Goal: Task Accomplishment & Management: Manage account settings

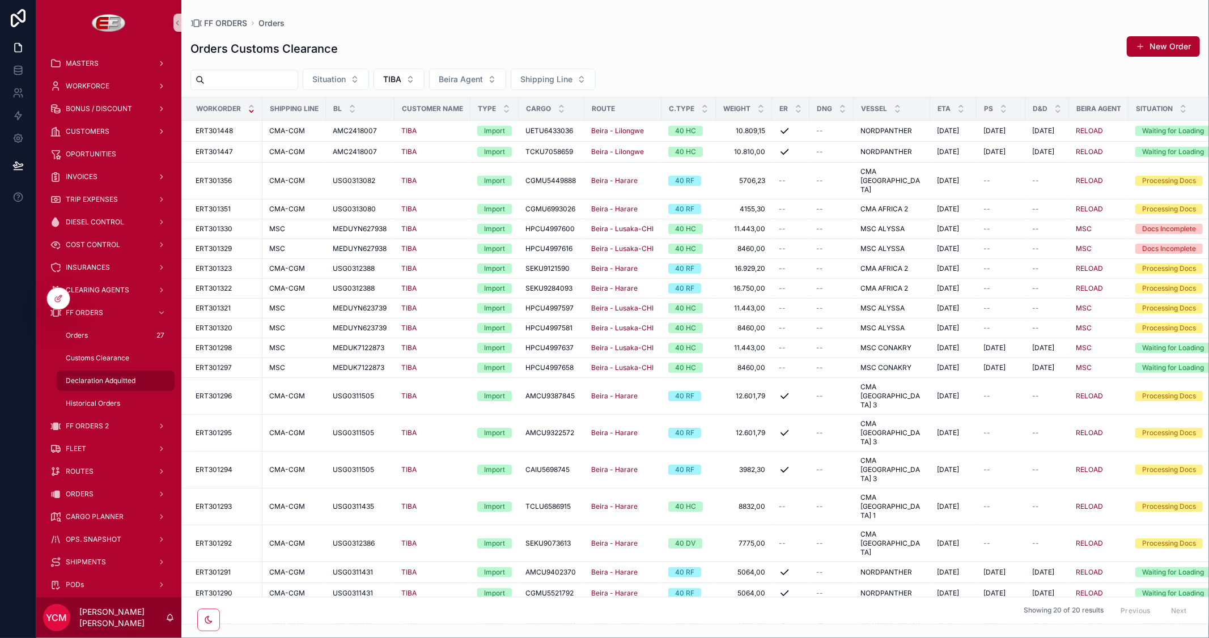
scroll to position [171, 0]
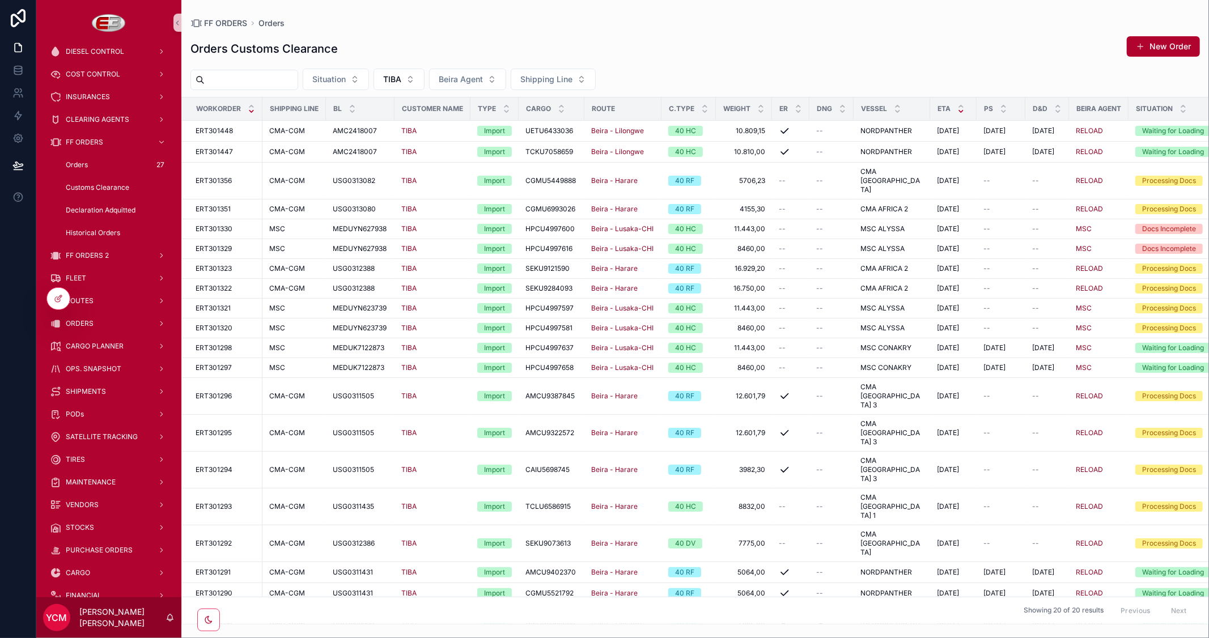
click at [957, 113] on icon "scrollable content" at bounding box center [960, 111] width 7 height 7
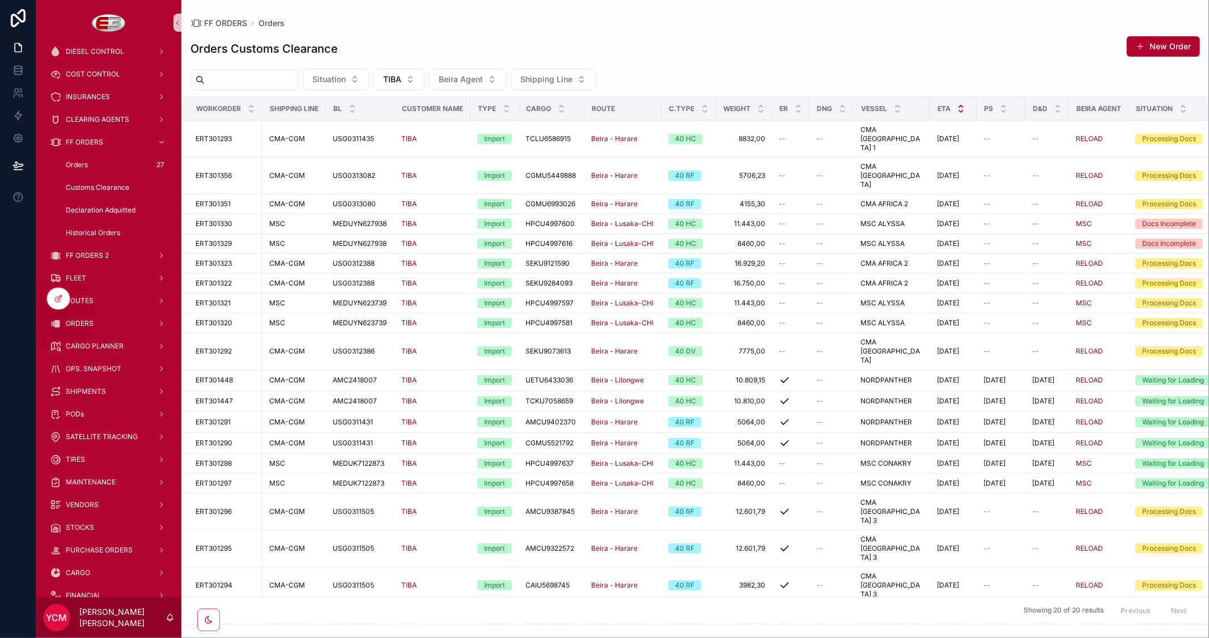
click at [957, 104] on icon "scrollable content" at bounding box center [960, 106] width 7 height 7
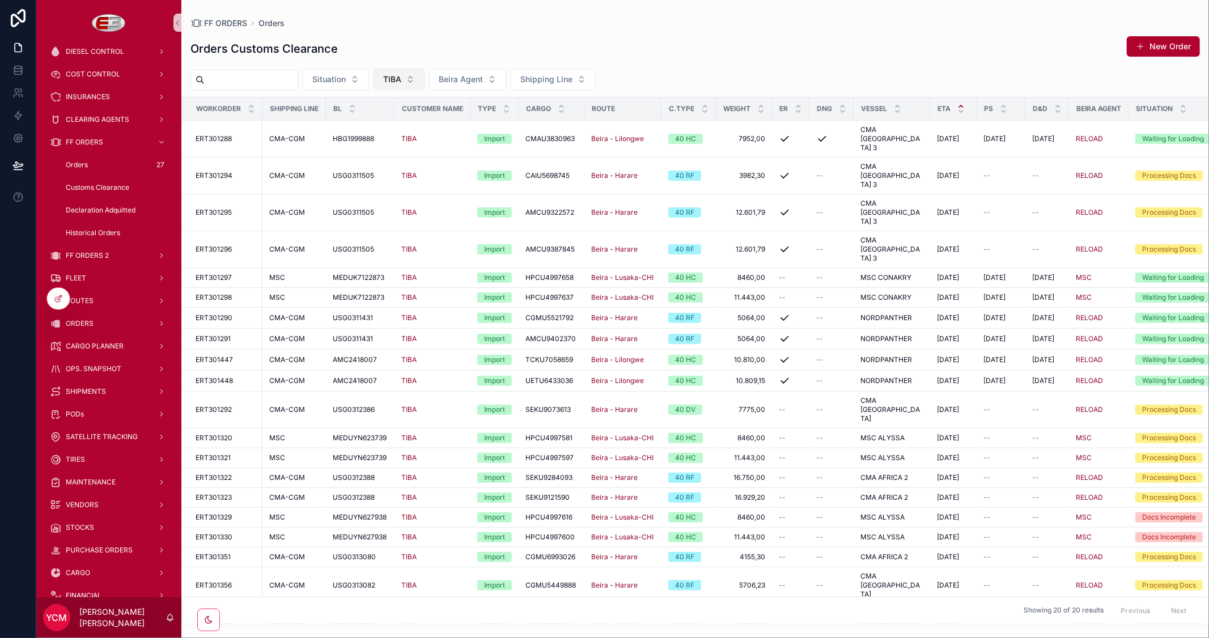
click at [424, 81] on button "TIBA" at bounding box center [398, 80] width 51 height 22
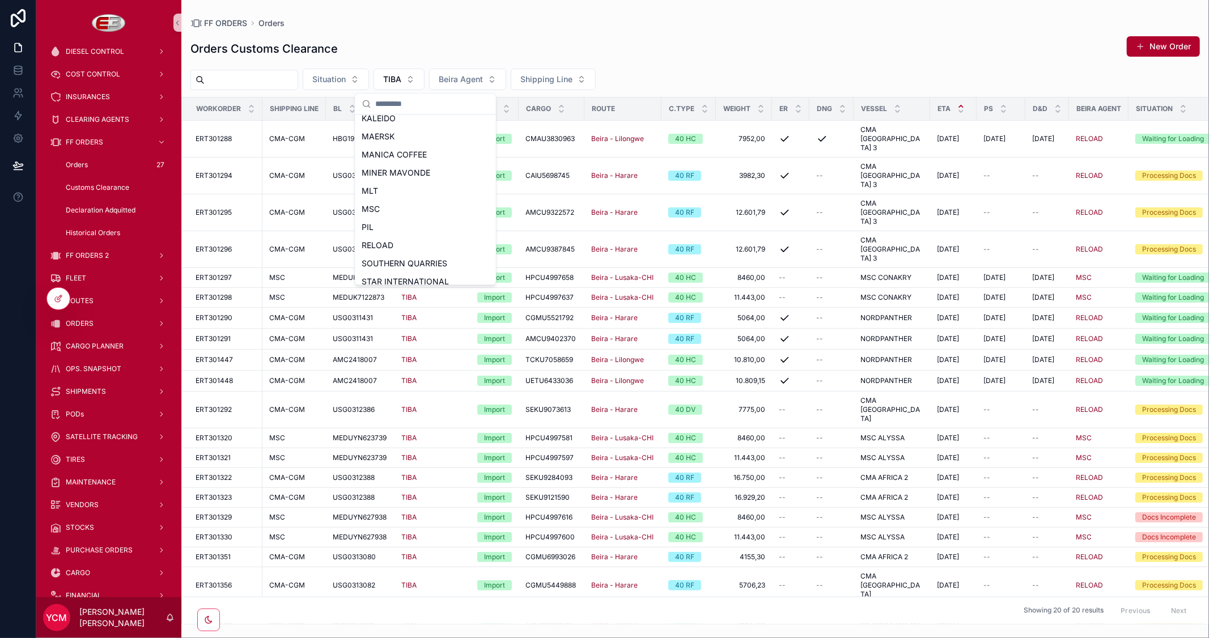
scroll to position [252, 0]
click at [386, 163] on div "PIL" at bounding box center [426, 164] width 136 height 18
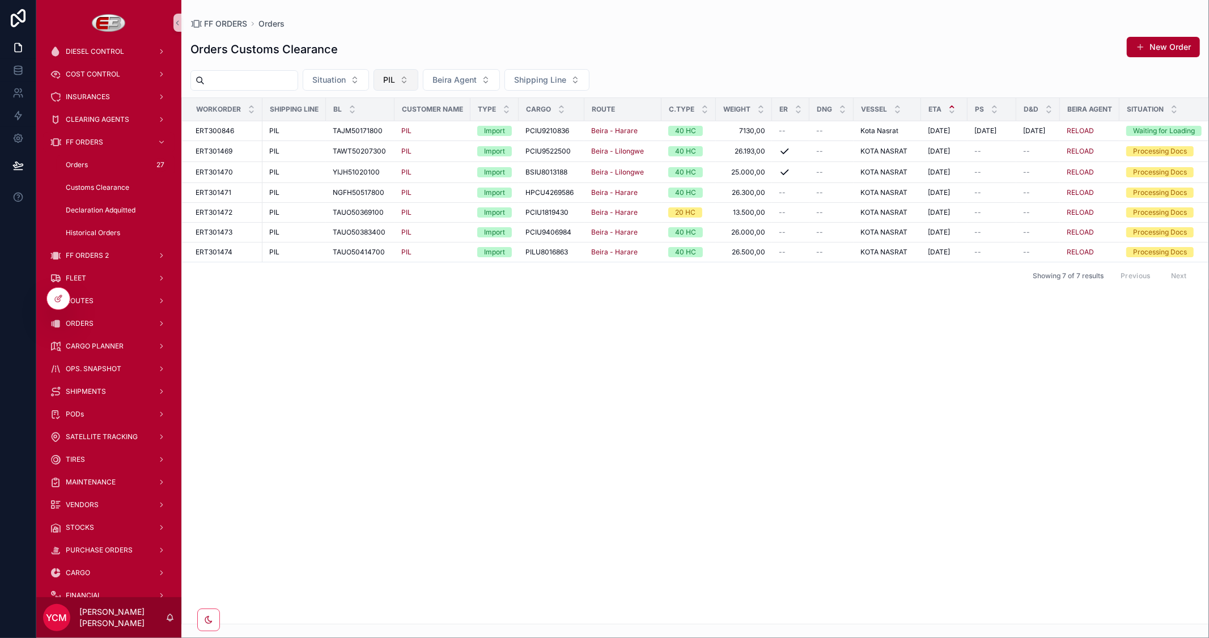
click at [418, 82] on button "PIL" at bounding box center [395, 80] width 45 height 22
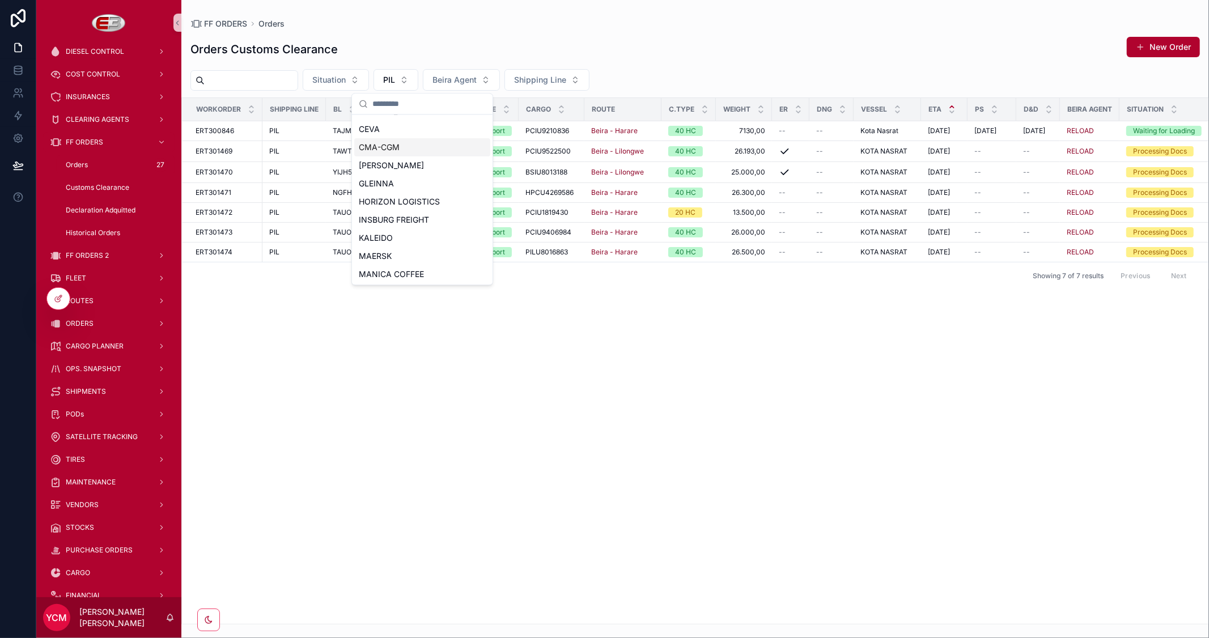
scroll to position [269, 0]
click at [380, 258] on div "TIBA" at bounding box center [422, 256] width 136 height 18
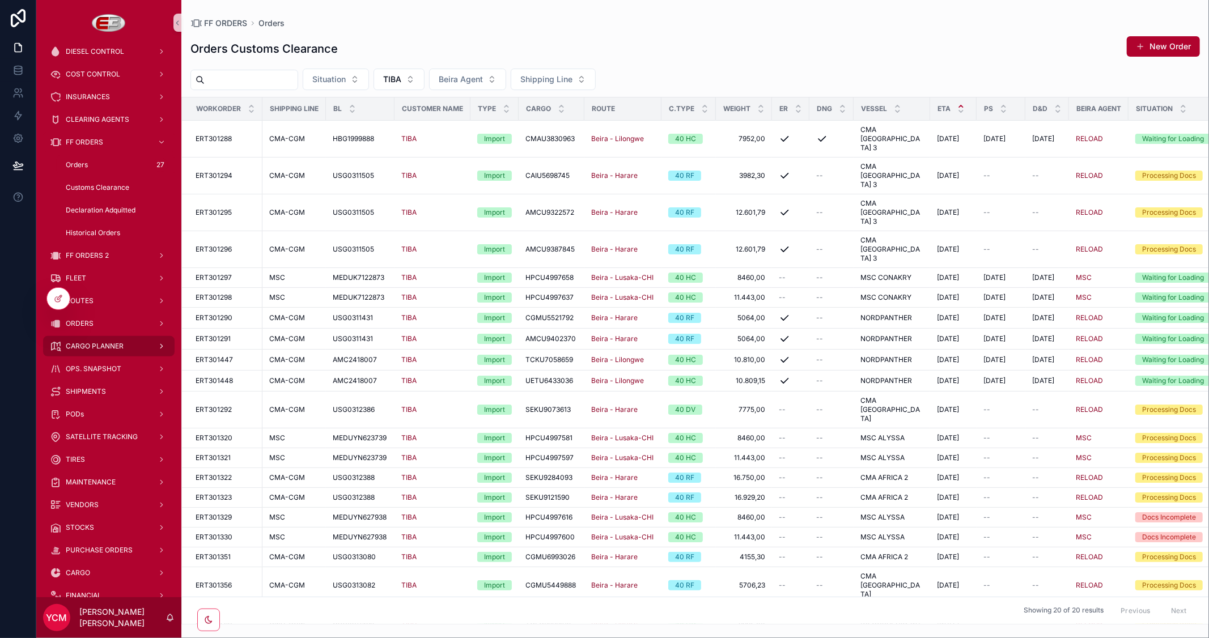
click at [87, 338] on div "CARGO PLANNER" at bounding box center [109, 346] width 118 height 18
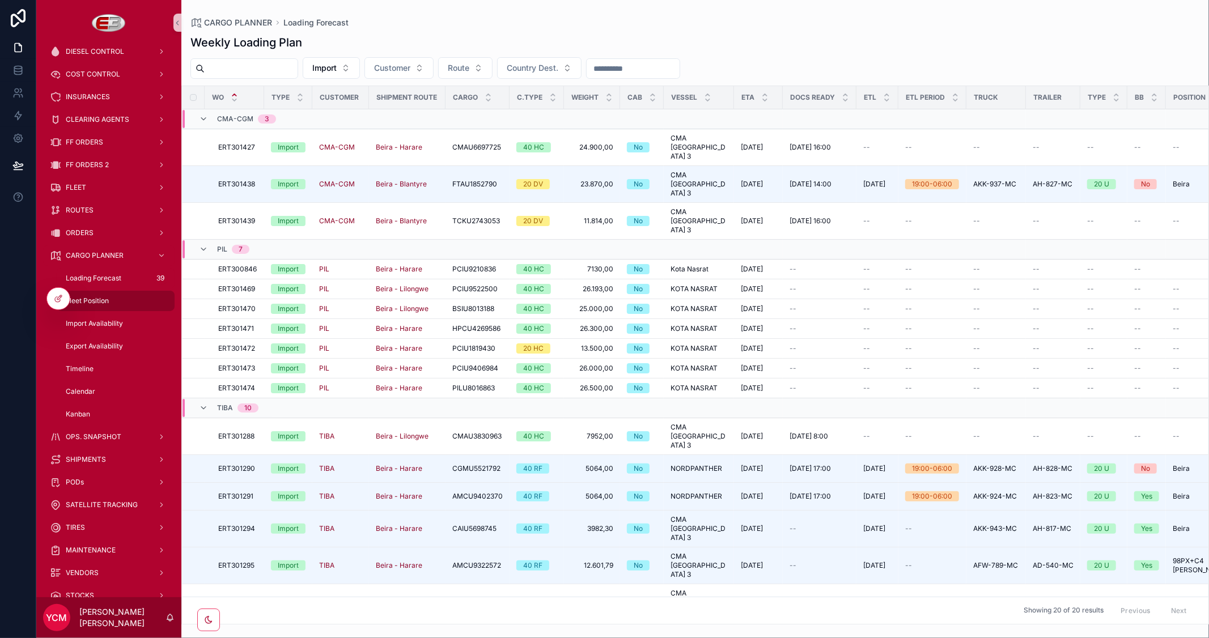
click at [90, 300] on span "Fleet Position" at bounding box center [87, 300] width 43 height 9
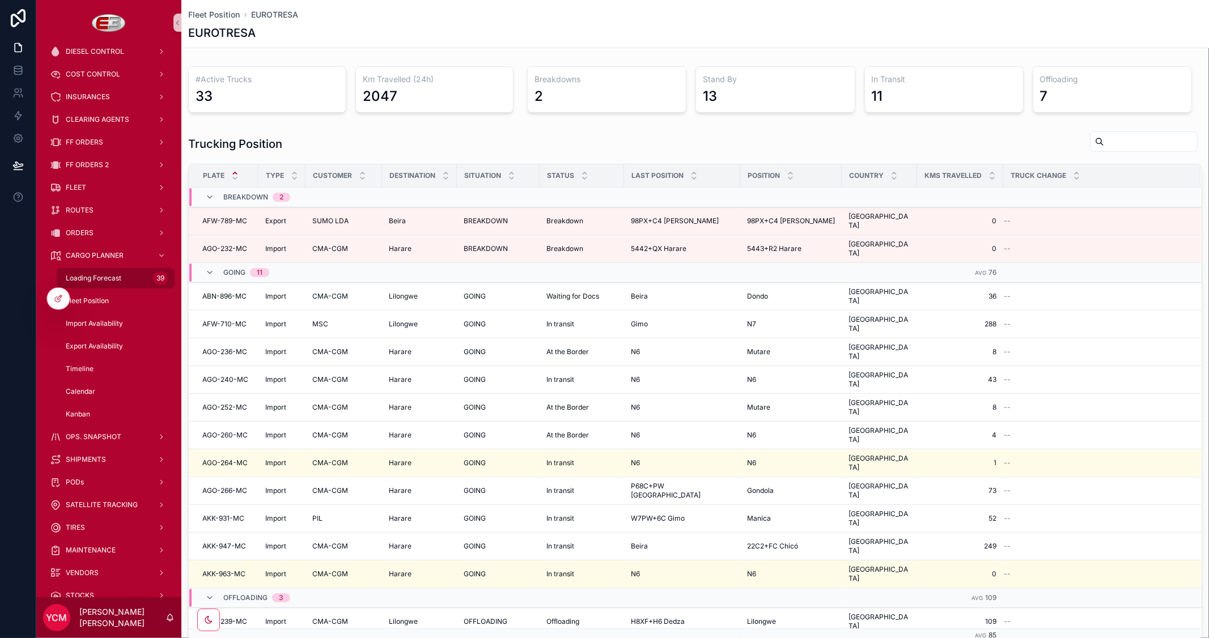
click at [90, 277] on span "Loading Forecast" at bounding box center [94, 278] width 56 height 9
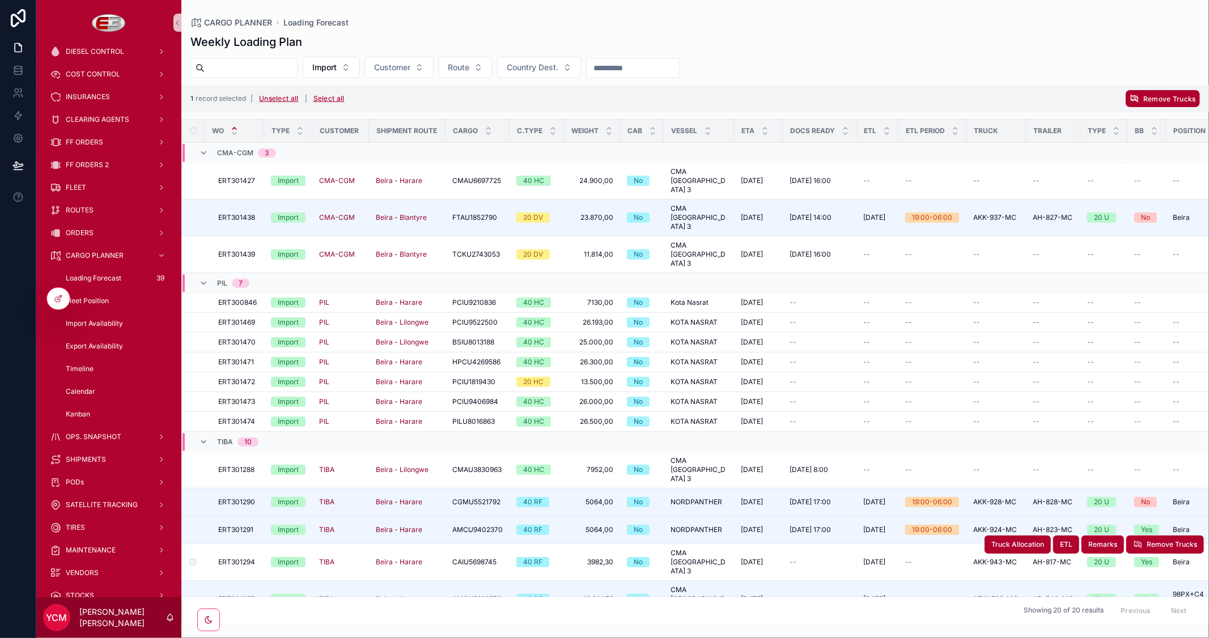
click at [193, 544] on td "scrollable content" at bounding box center [193, 562] width 23 height 37
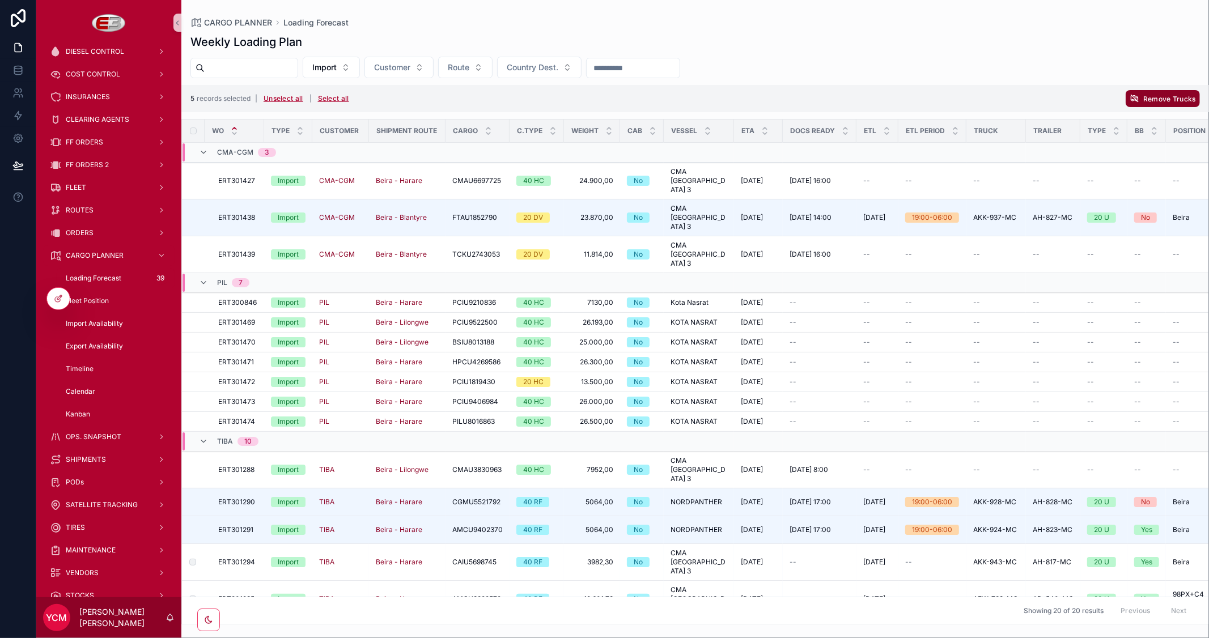
click at [1154, 99] on span "Remove Trucks" at bounding box center [1169, 99] width 53 height 9
click at [1187, 80] on button "scrollable content" at bounding box center [1181, 78] width 14 height 14
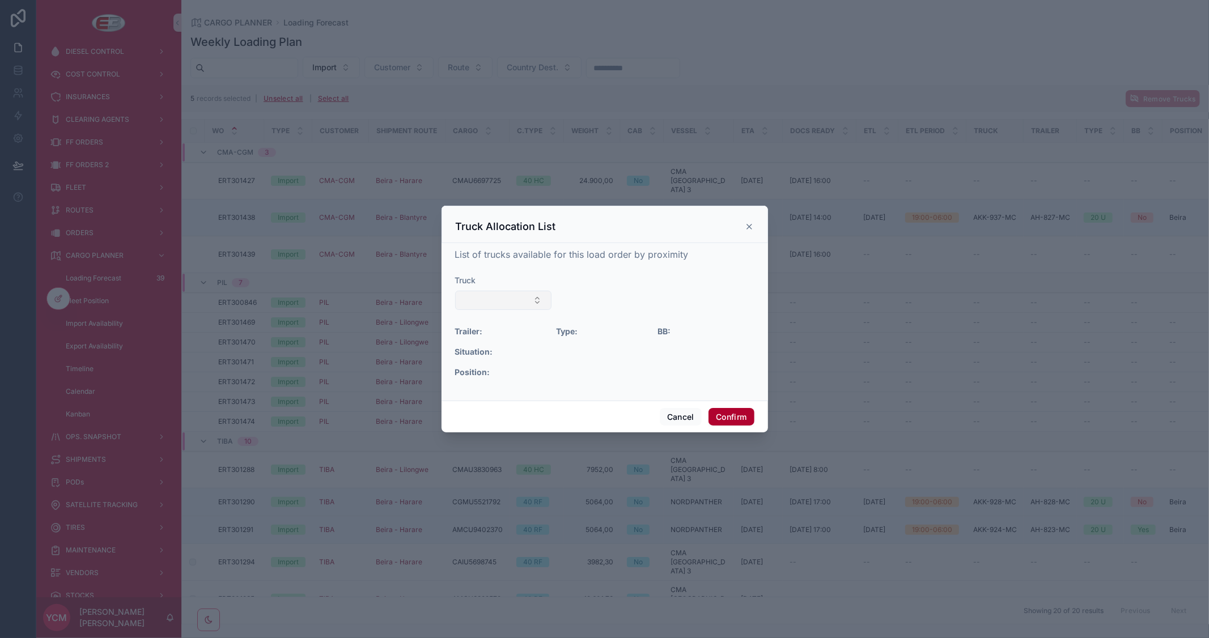
click at [529, 299] on button "Select Button" at bounding box center [503, 300] width 97 height 19
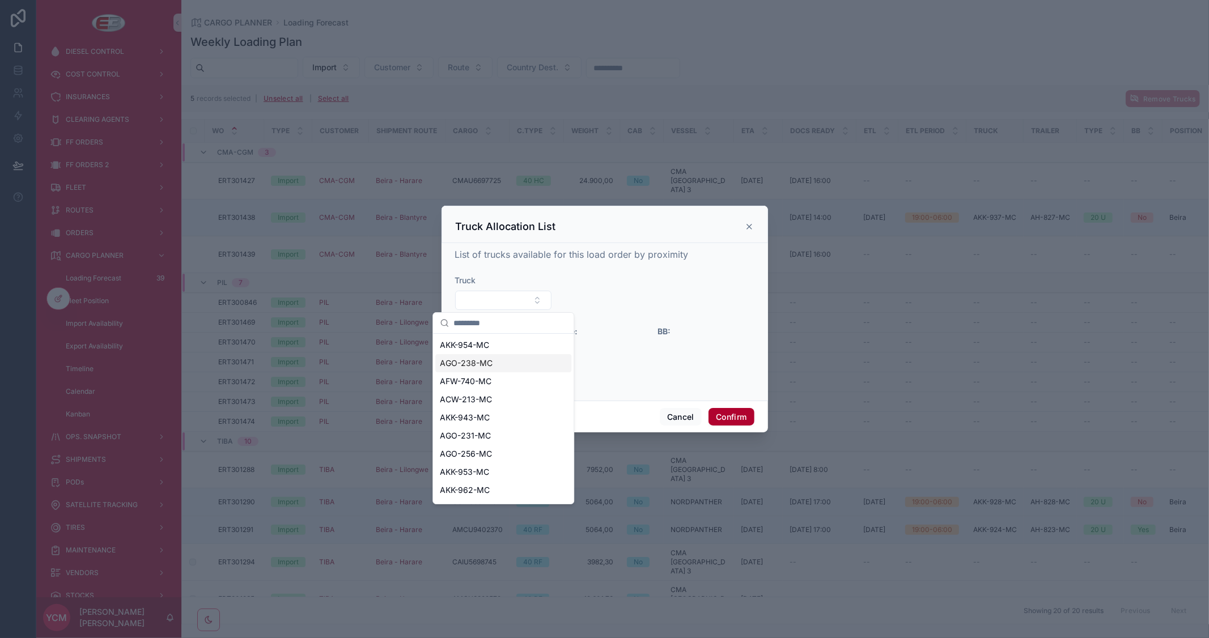
click at [505, 363] on div "AGO-238-MC" at bounding box center [503, 363] width 136 height 18
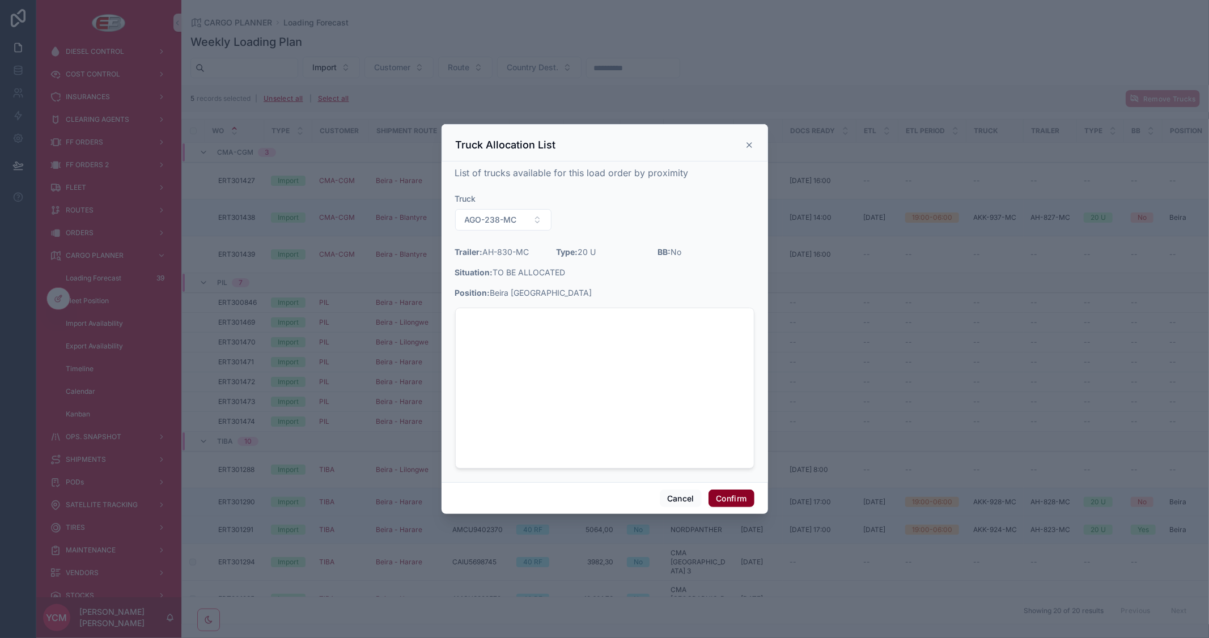
click at [735, 496] on button "Confirm" at bounding box center [730, 499] width 45 height 18
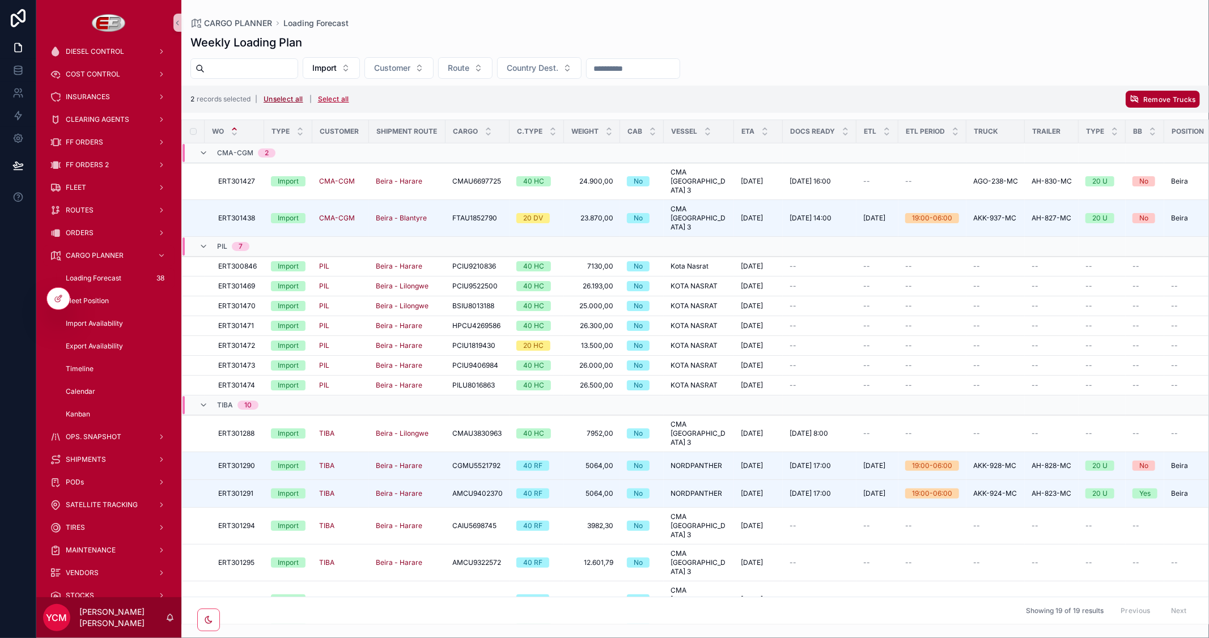
click at [286, 103] on button "Unselect all" at bounding box center [284, 99] width 48 height 18
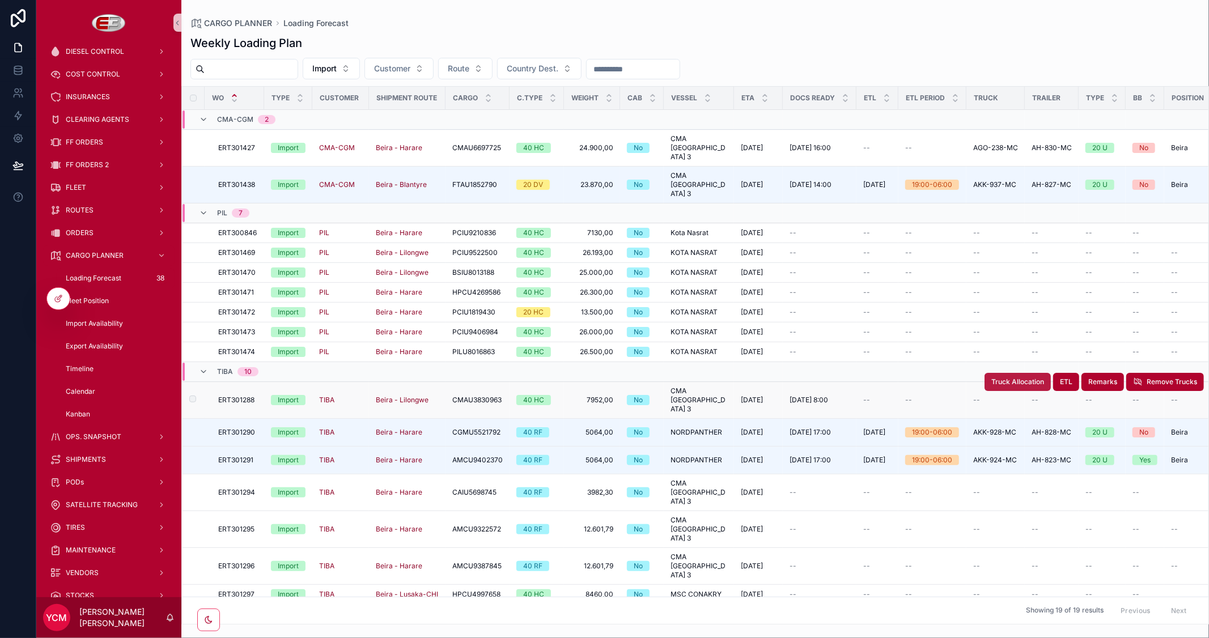
click at [1005, 377] on span "Truck Allocation" at bounding box center [1017, 381] width 53 height 9
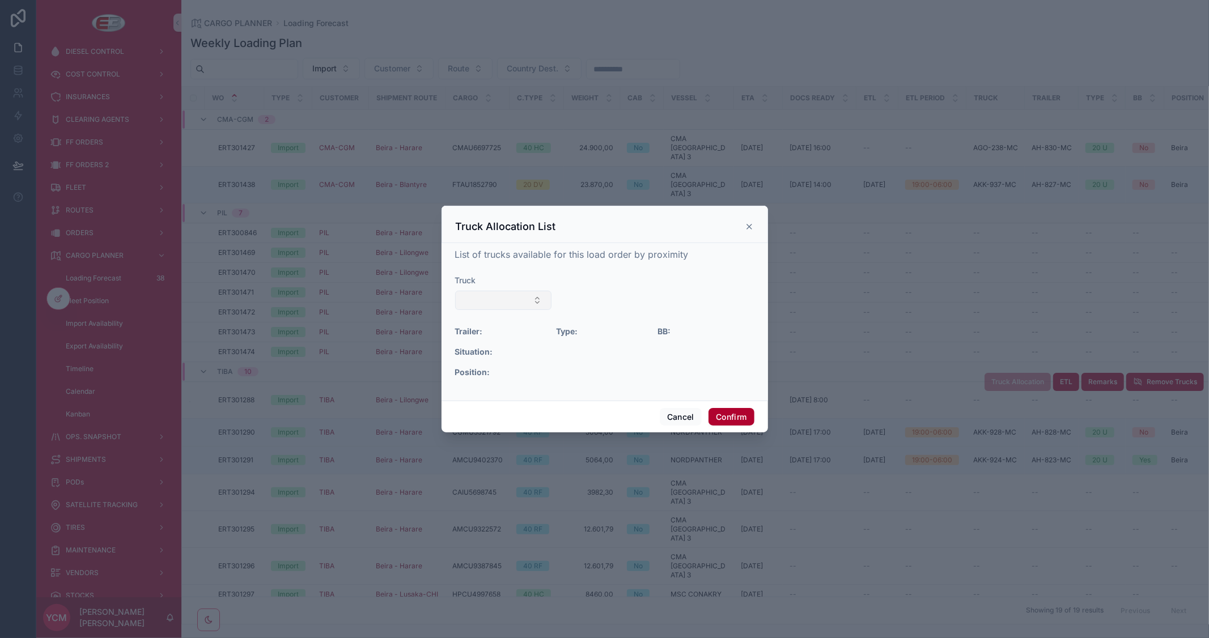
click at [537, 301] on button "Select Button" at bounding box center [503, 300] width 97 height 19
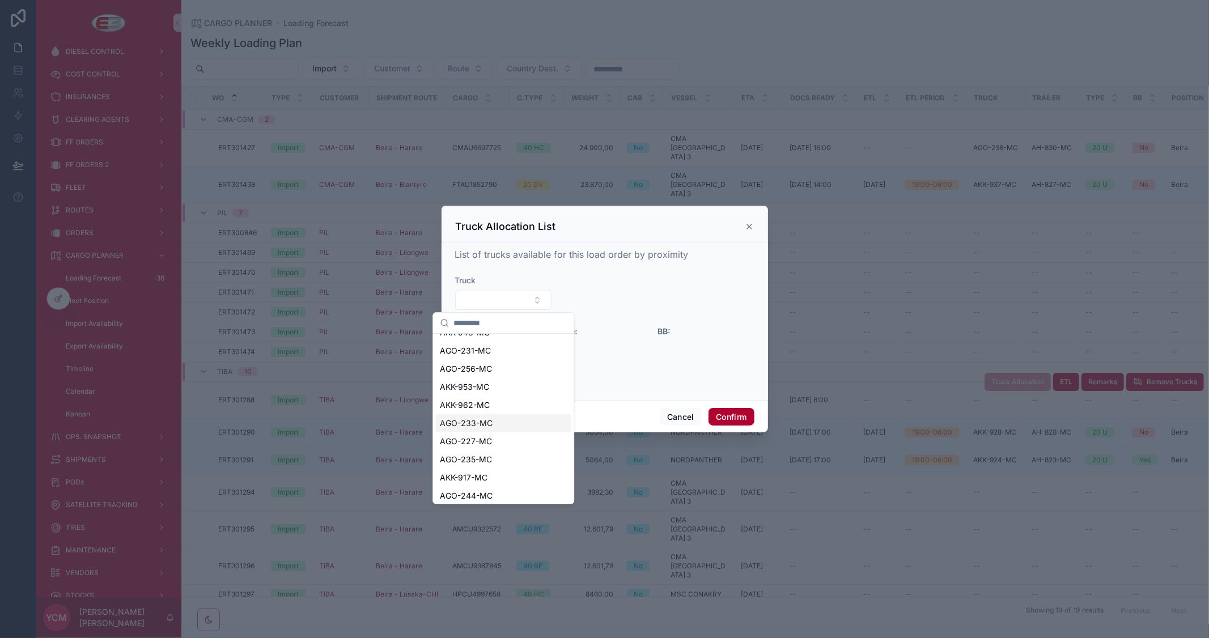
scroll to position [70, 0]
click at [485, 490] on span "AGO-244-MC" at bounding box center [466, 492] width 53 height 11
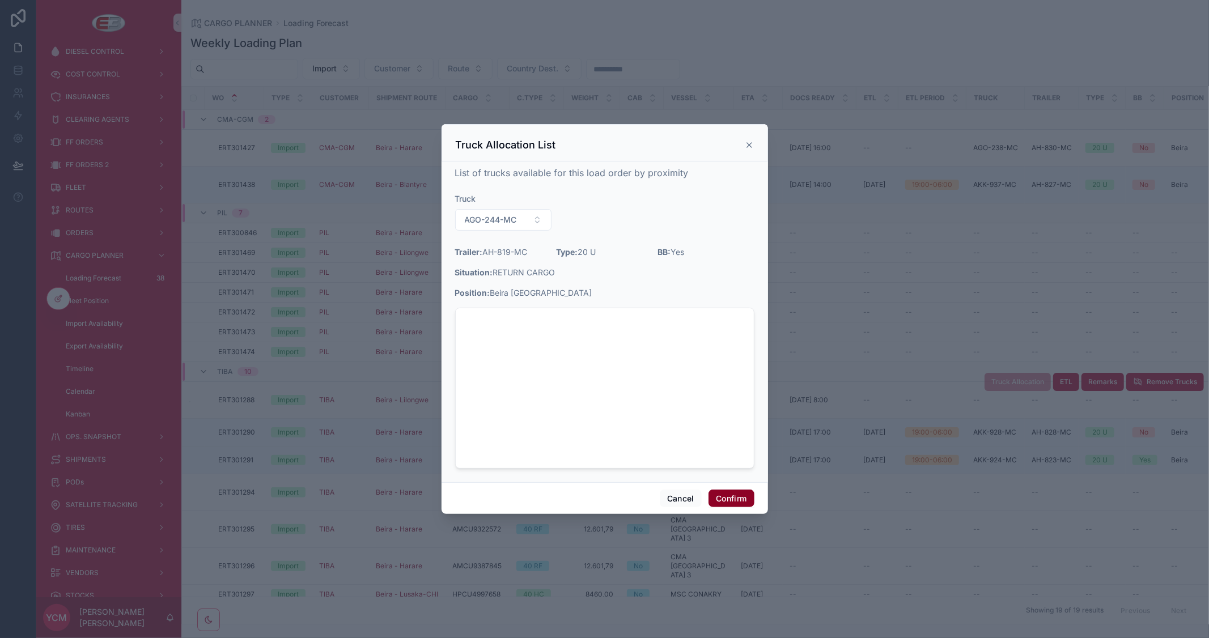
click at [728, 499] on button "Confirm" at bounding box center [730, 499] width 45 height 18
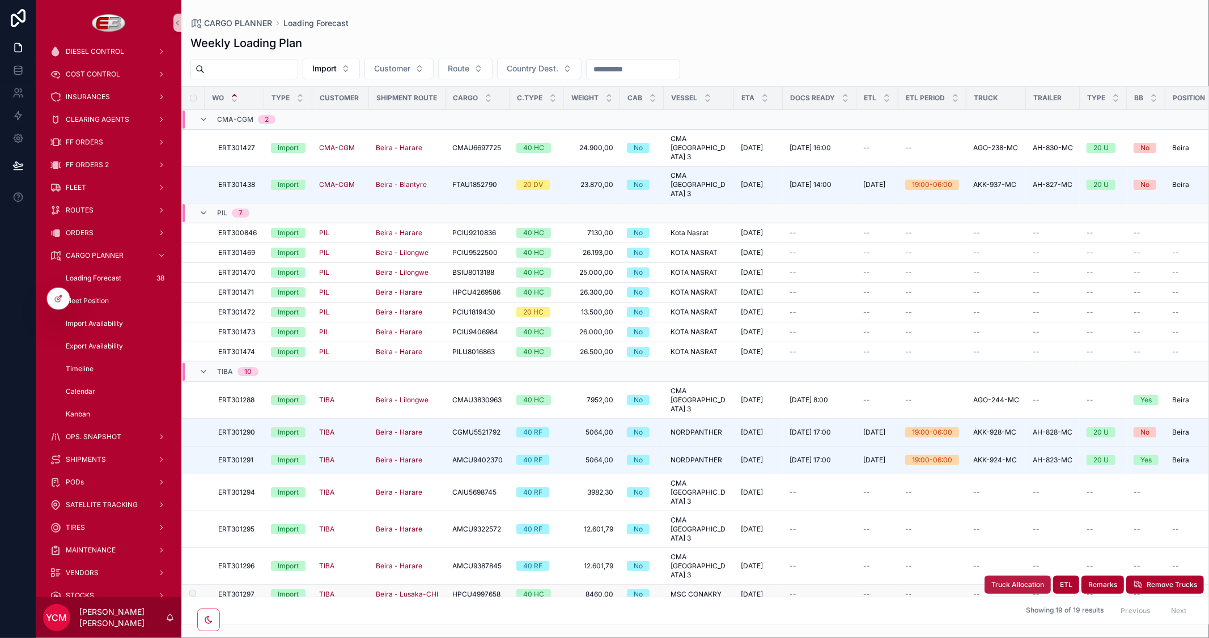
click at [1001, 576] on button "Truck Allocation" at bounding box center [1017, 585] width 66 height 18
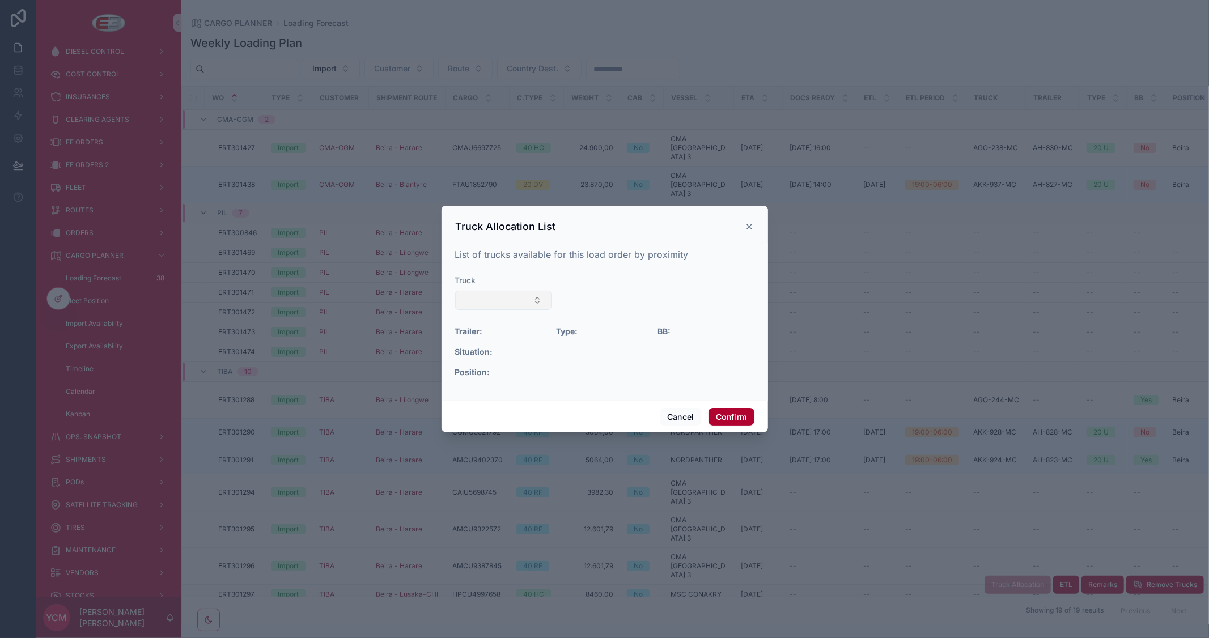
click at [530, 302] on button "Select Button" at bounding box center [503, 300] width 97 height 19
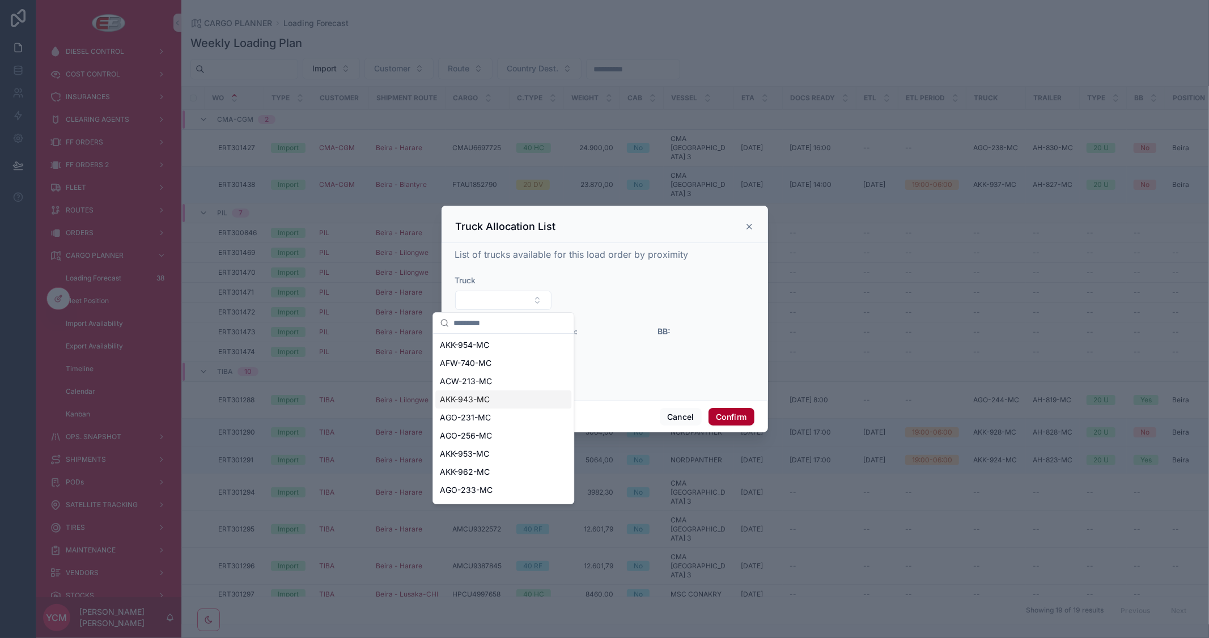
click at [486, 397] on span "AKK-943-MC" at bounding box center [465, 399] width 50 height 11
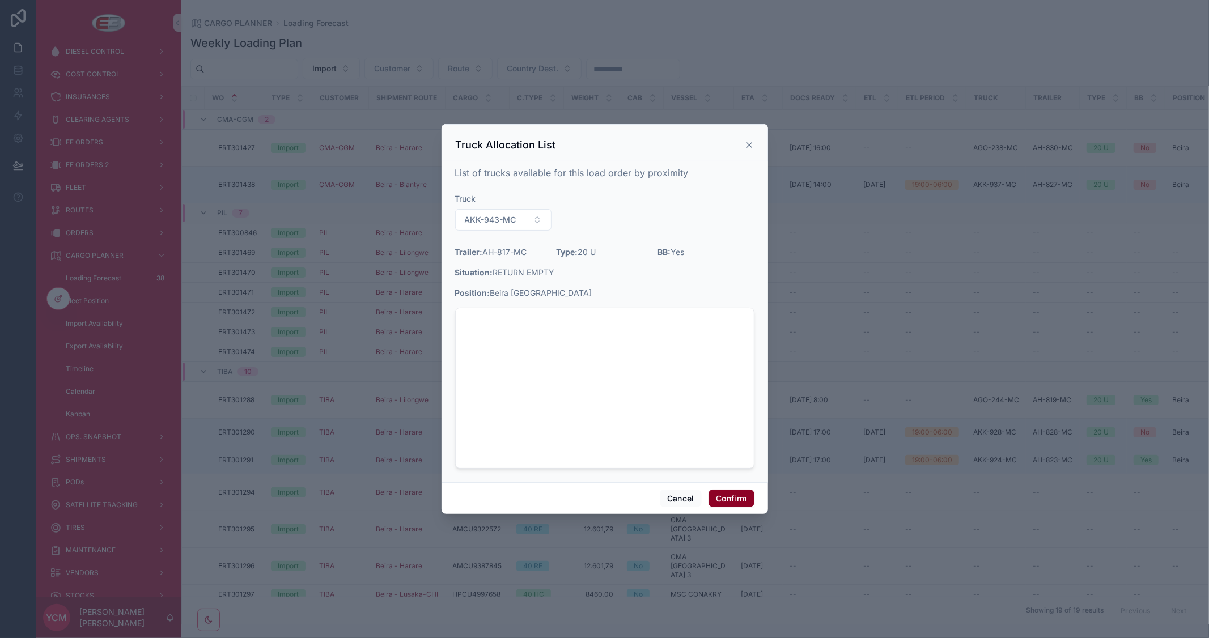
click at [724, 497] on button "Confirm" at bounding box center [730, 499] width 45 height 18
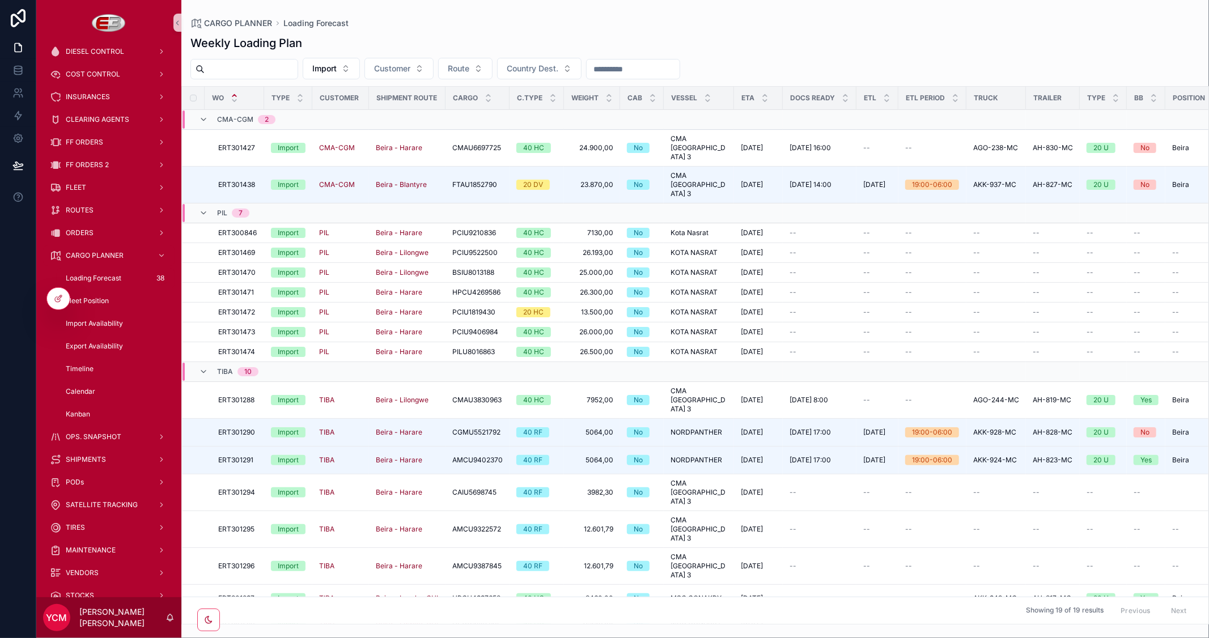
click at [998, 608] on span "Truck Allocation" at bounding box center [1017, 612] width 53 height 9
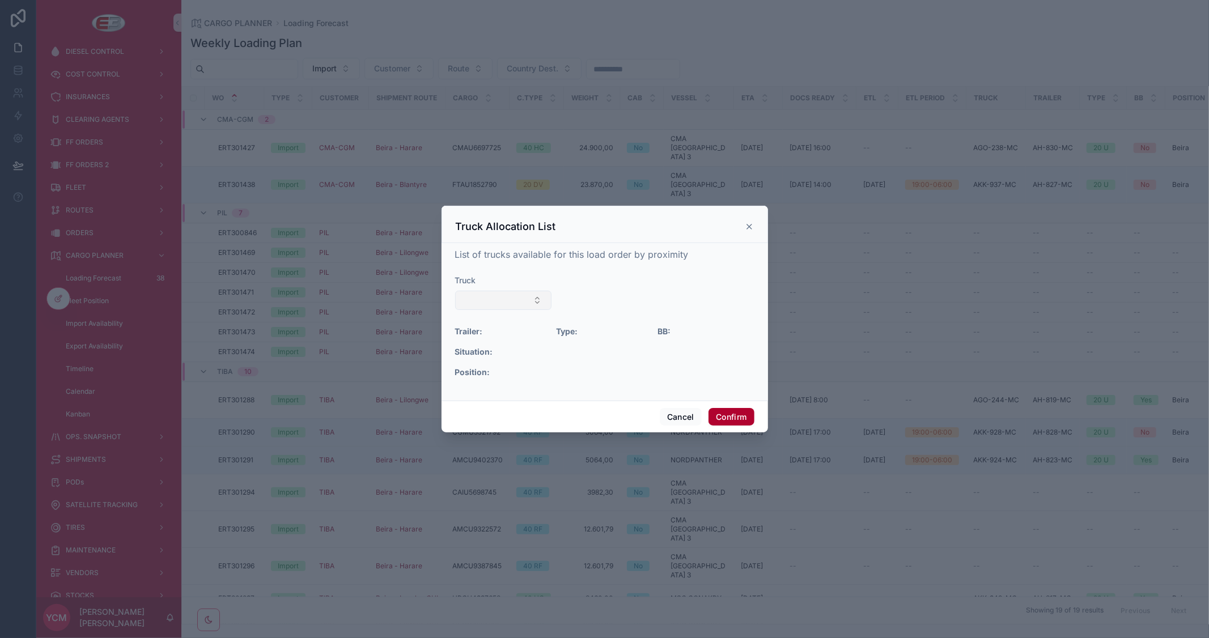
click at [517, 299] on button "Select Button" at bounding box center [503, 300] width 97 height 19
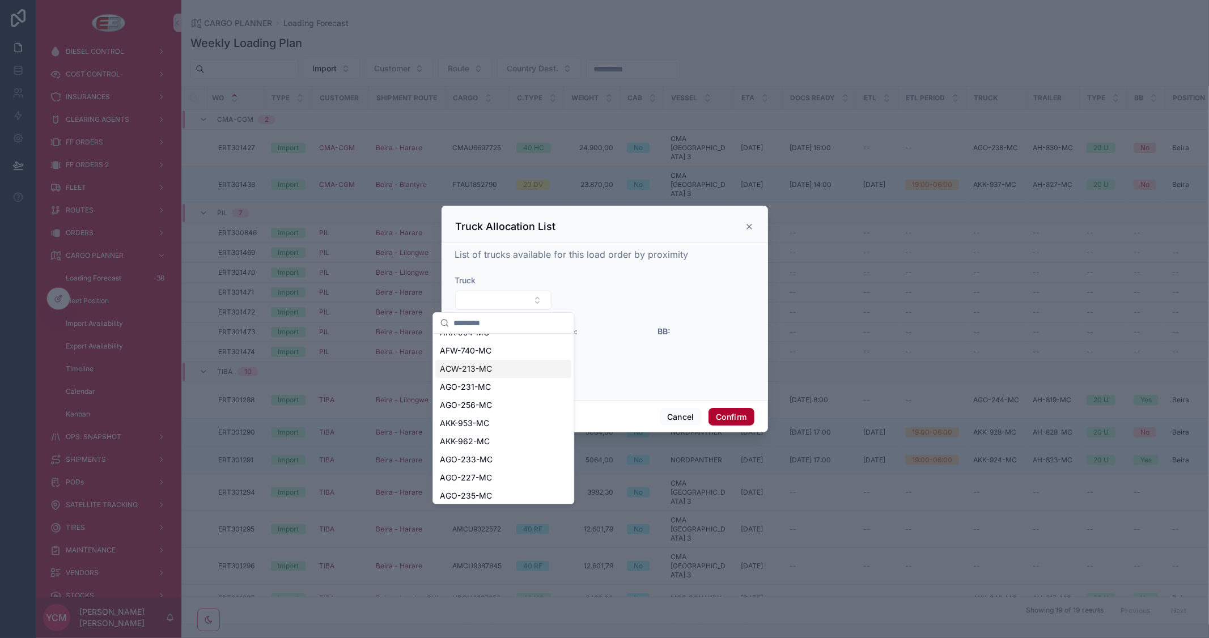
scroll to position [34, 0]
click at [482, 493] on span "AKK-917-MC" at bounding box center [464, 492] width 48 height 11
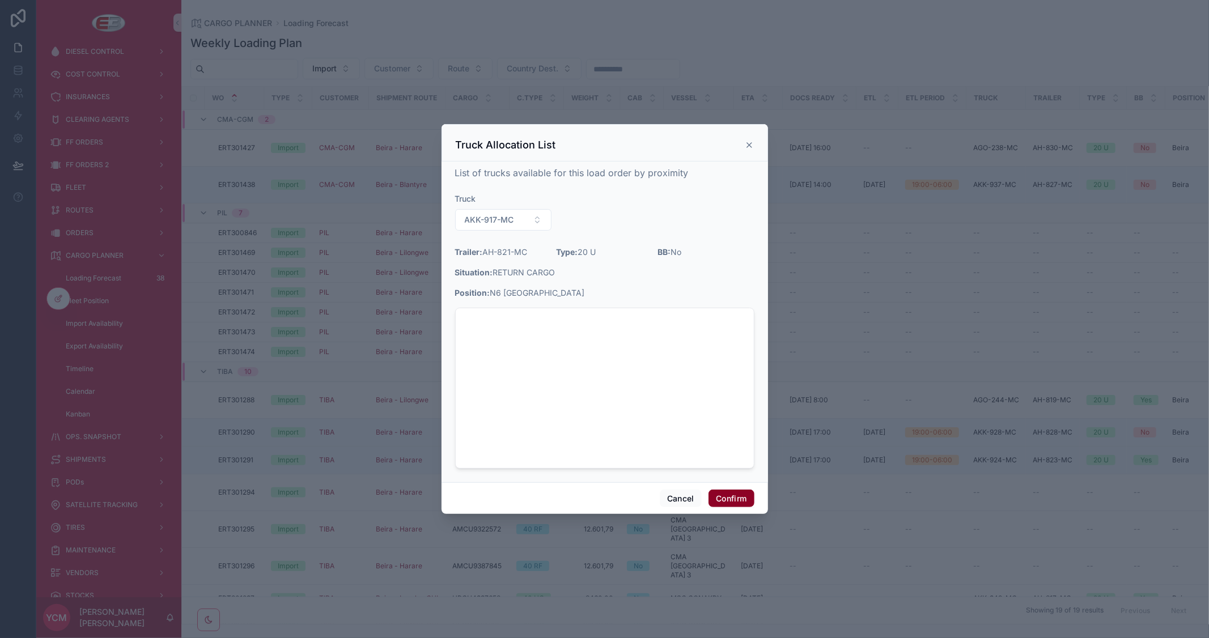
click at [723, 499] on button "Confirm" at bounding box center [730, 499] width 45 height 18
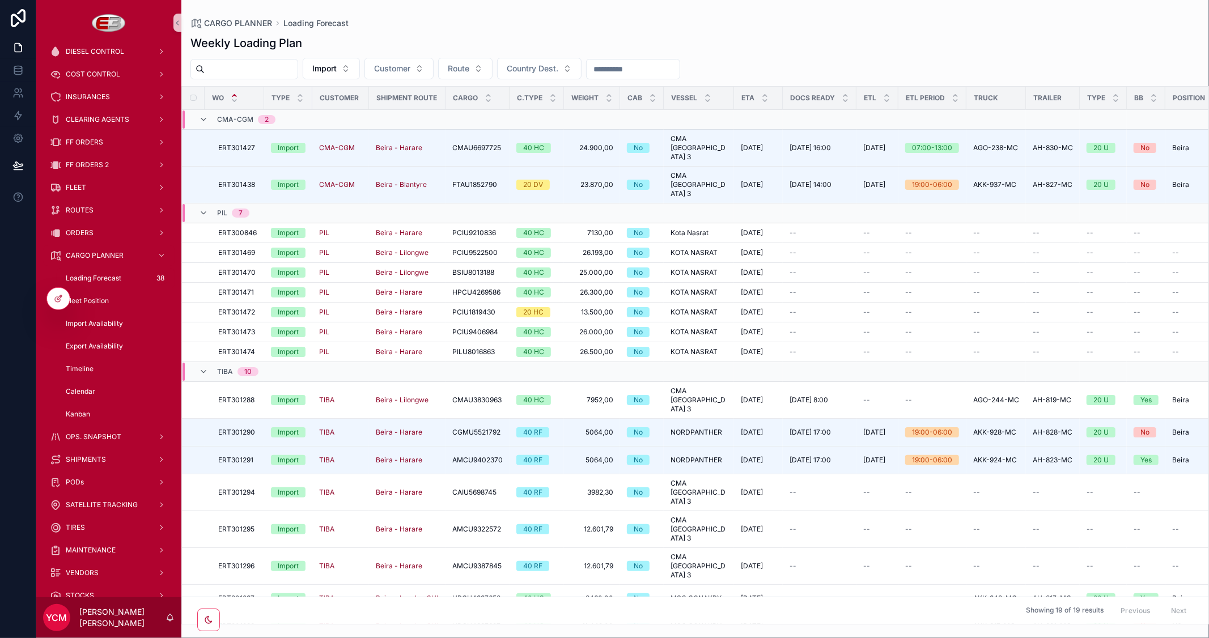
click at [904, 40] on div "Weekly Loading Plan" at bounding box center [694, 43] width 1009 height 16
click at [1067, 580] on span "ETL" at bounding box center [1066, 584] width 12 height 9
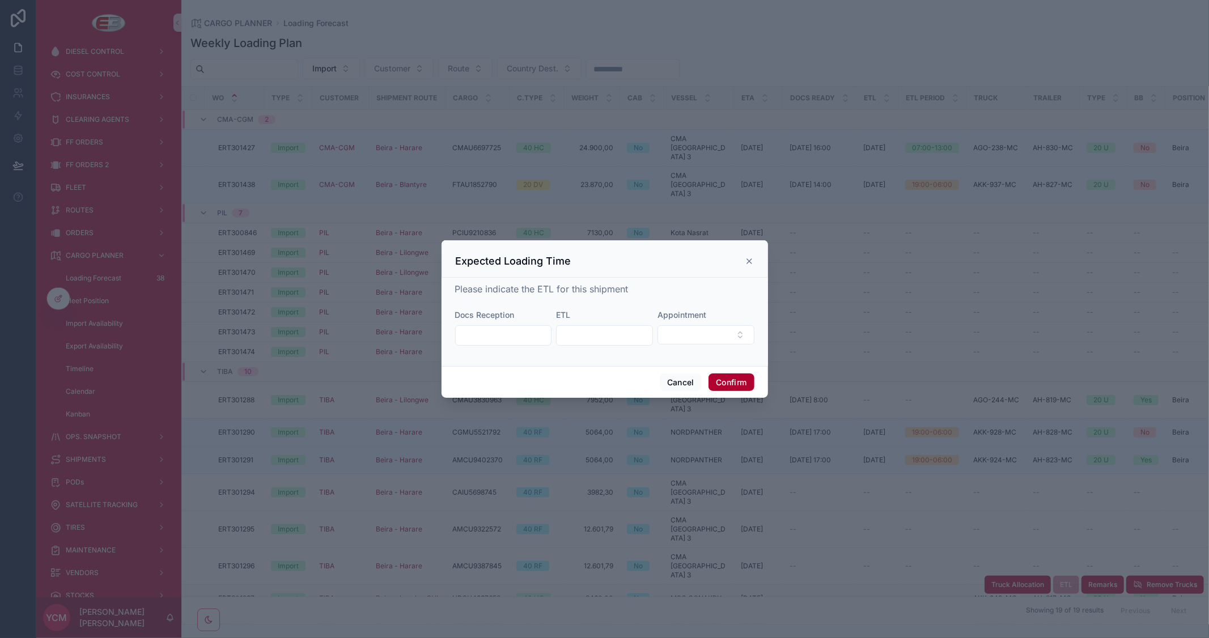
click at [531, 331] on input "text" at bounding box center [504, 336] width 96 height 16
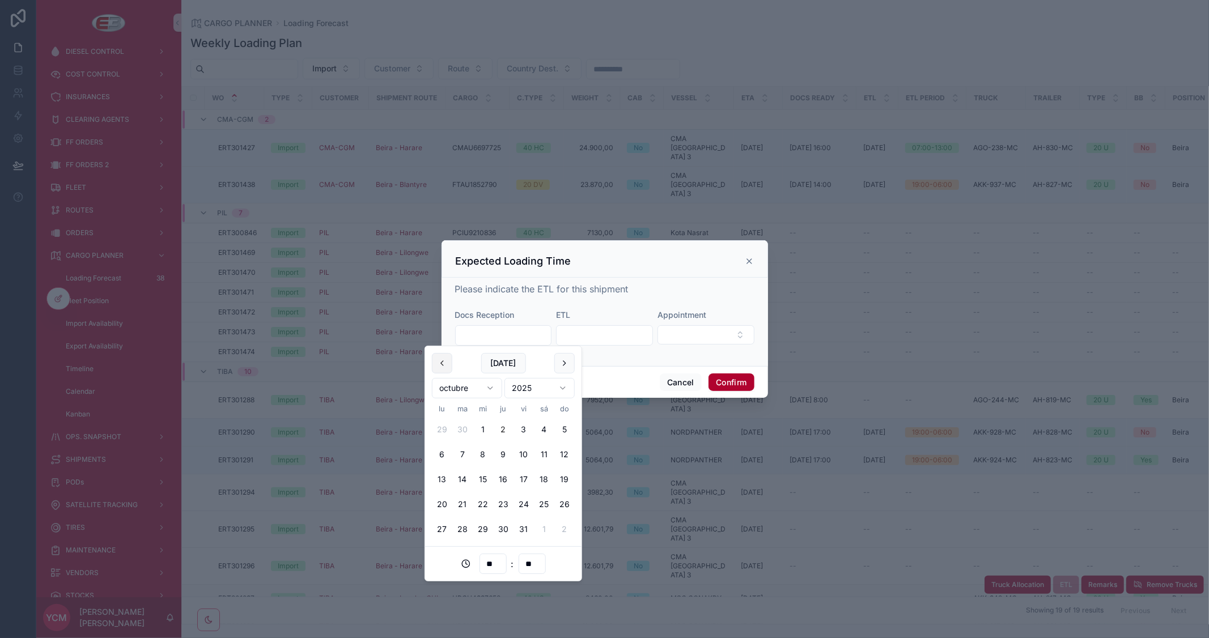
click at [443, 366] on button at bounding box center [442, 363] width 20 height 20
click at [484, 502] on button "24" at bounding box center [483, 504] width 20 height 20
click at [492, 564] on input "**" at bounding box center [492, 564] width 26 height 16
click at [482, 539] on div "15" at bounding box center [493, 542] width 51 height 18
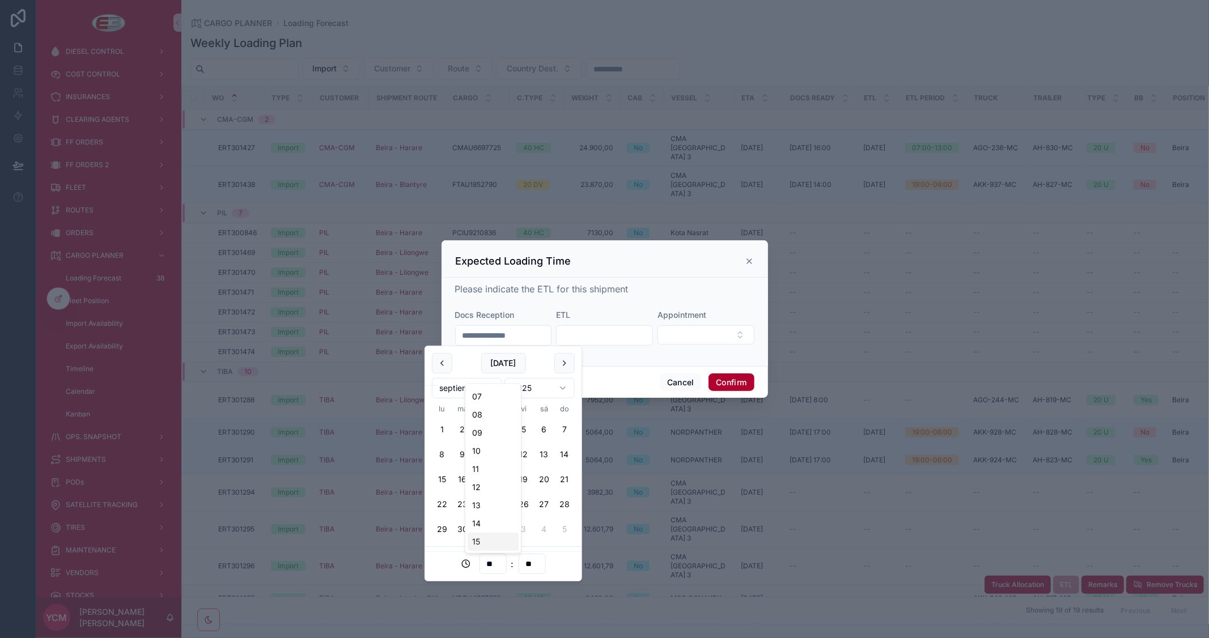
type input "**********"
type input "**"
click at [725, 380] on button "Confirm" at bounding box center [730, 382] width 45 height 18
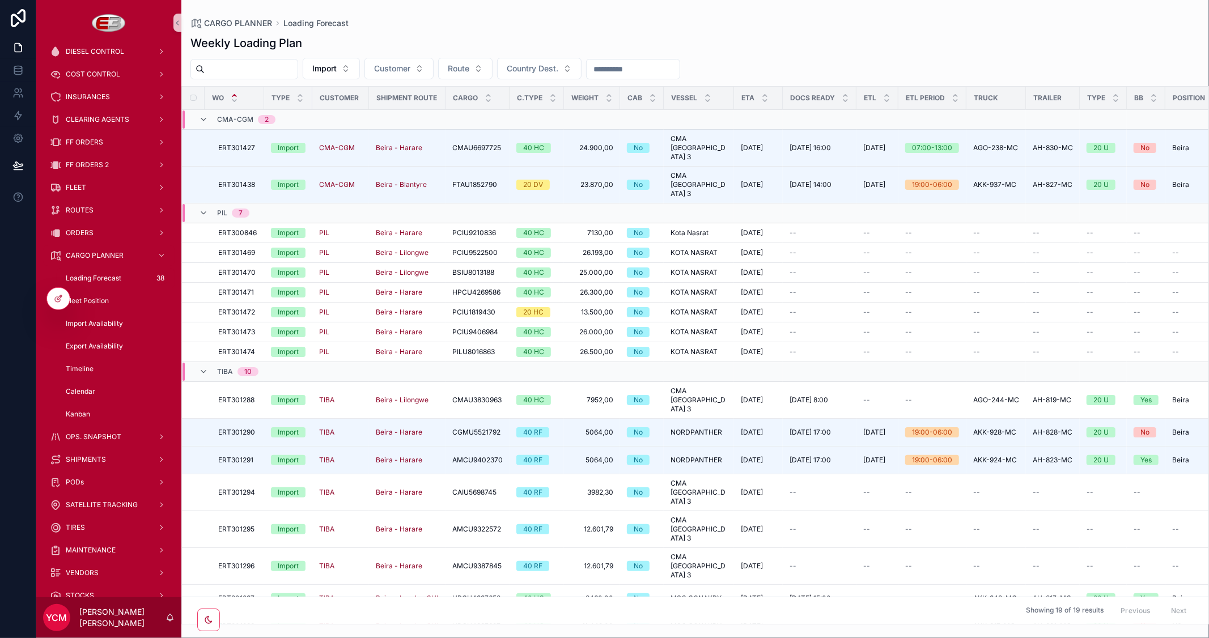
click at [1006, 604] on button "Truck Allocation" at bounding box center [1017, 613] width 66 height 18
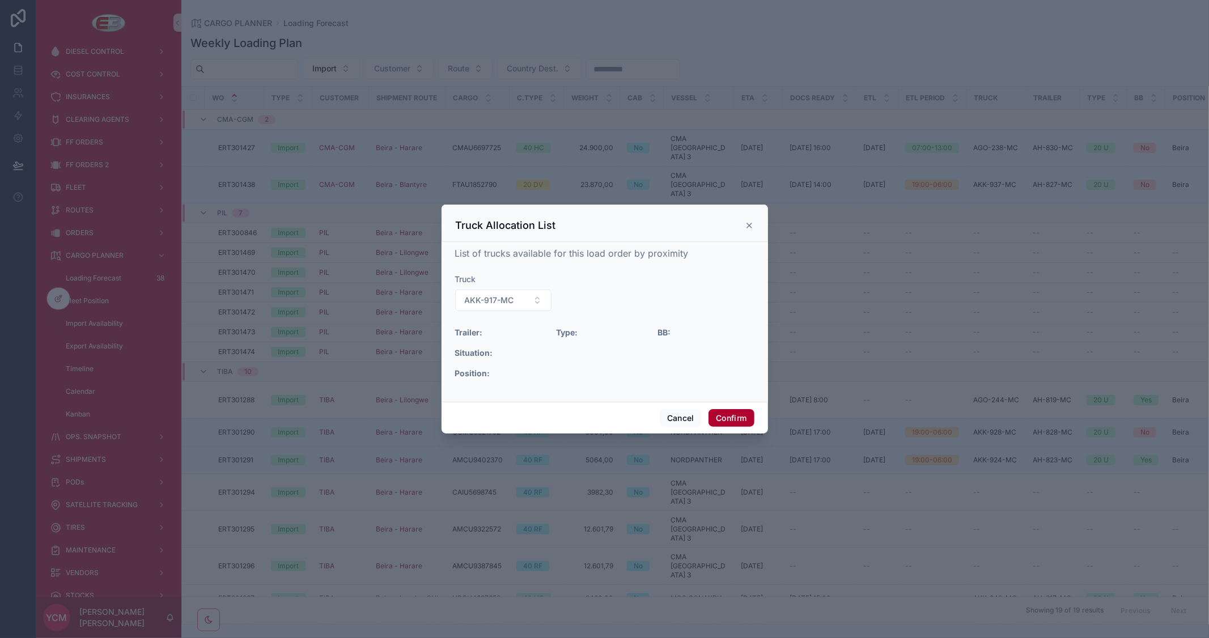
click at [713, 291] on div at bounding box center [655, 298] width 198 height 40
click at [683, 420] on button "Cancel" at bounding box center [681, 418] width 42 height 18
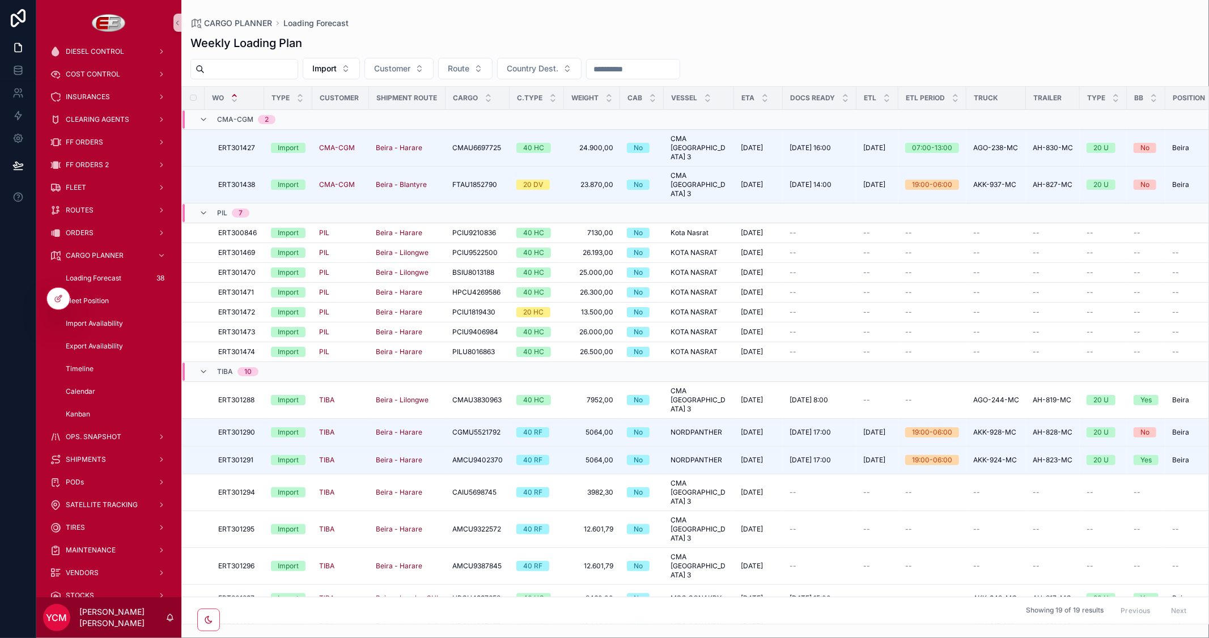
click at [1064, 608] on span "ETL" at bounding box center [1066, 612] width 12 height 9
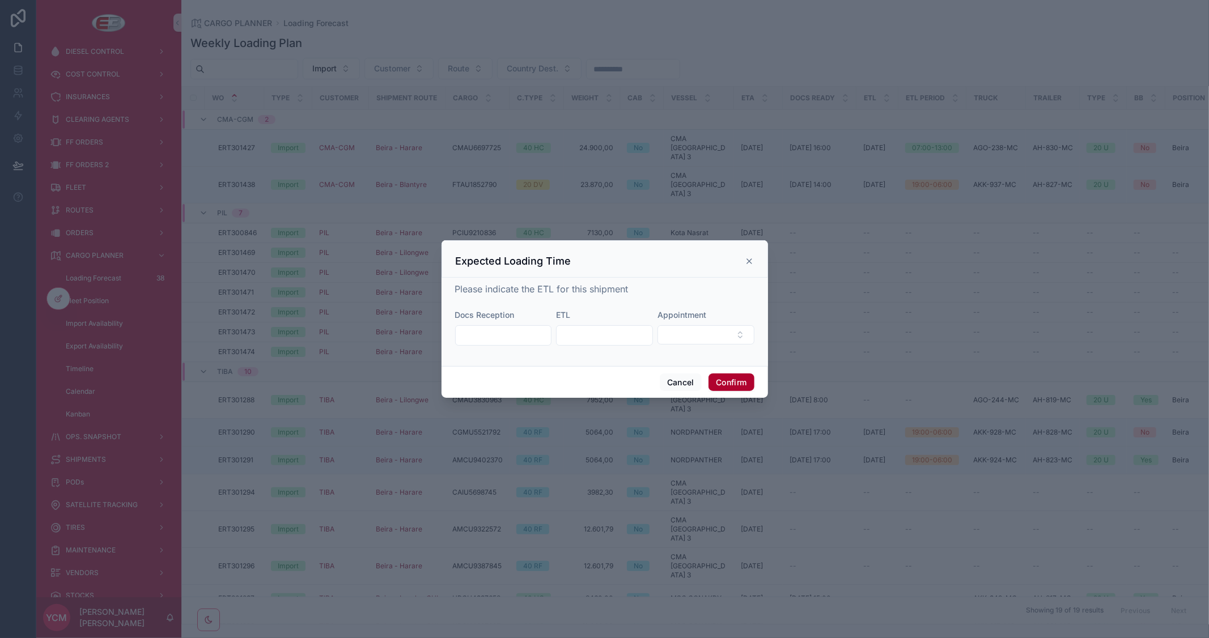
click at [513, 330] on input "text" at bounding box center [504, 336] width 96 height 16
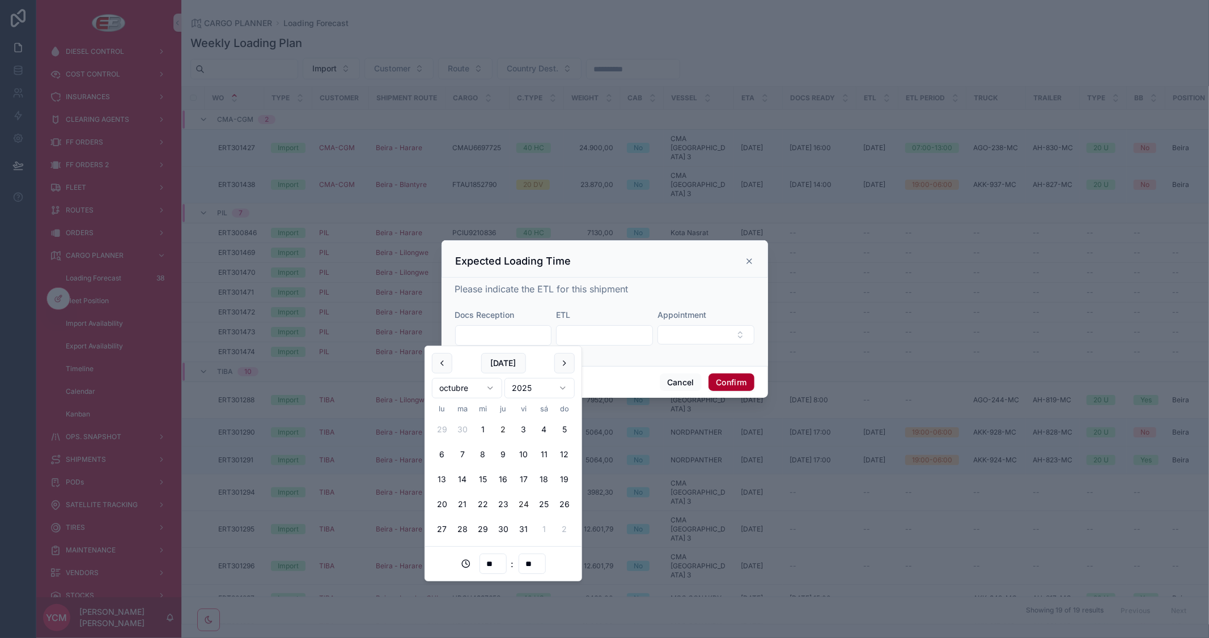
click at [519, 504] on button "24" at bounding box center [523, 504] width 20 height 20
click at [486, 564] on input "**" at bounding box center [492, 564] width 26 height 16
click at [478, 537] on div "15" at bounding box center [493, 542] width 51 height 18
type input "**********"
type input "**"
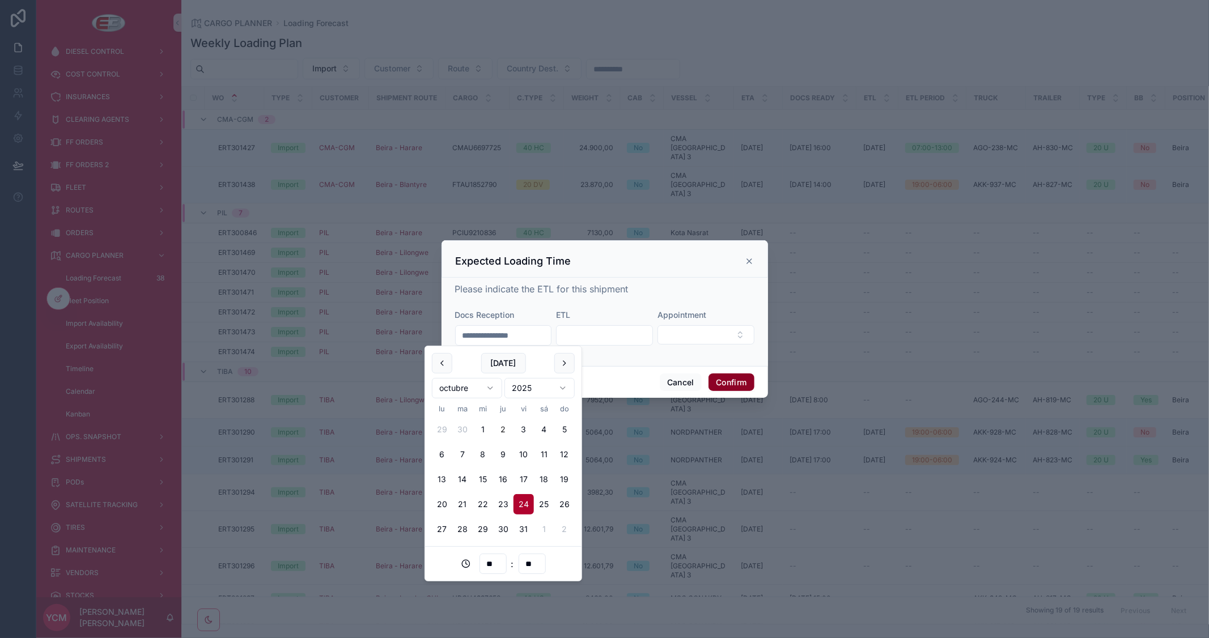
click at [723, 376] on button "Confirm" at bounding box center [730, 382] width 45 height 18
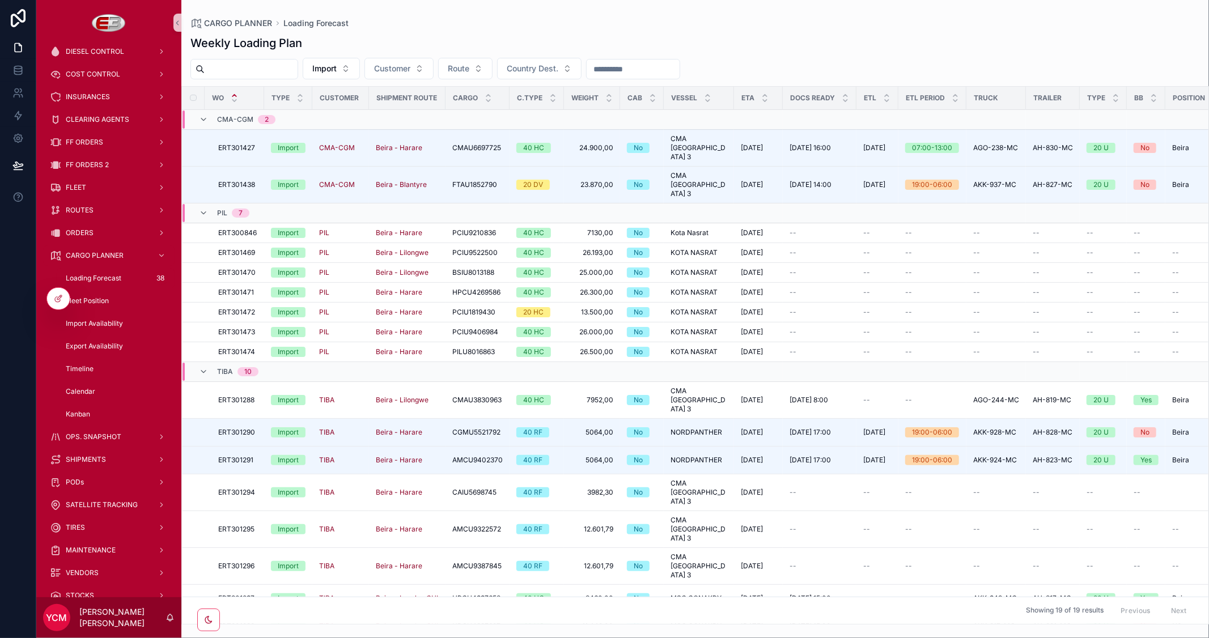
click at [928, 597] on div "Showing 19 of 19 results Previous Next" at bounding box center [695, 610] width 1026 height 27
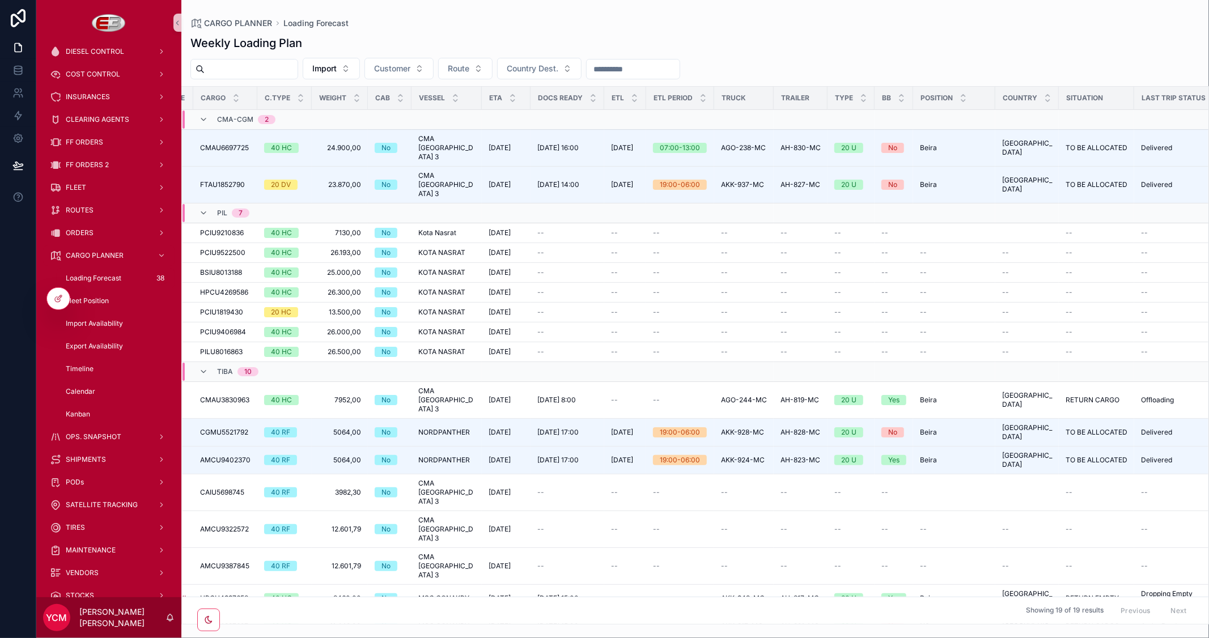
scroll to position [0, 483]
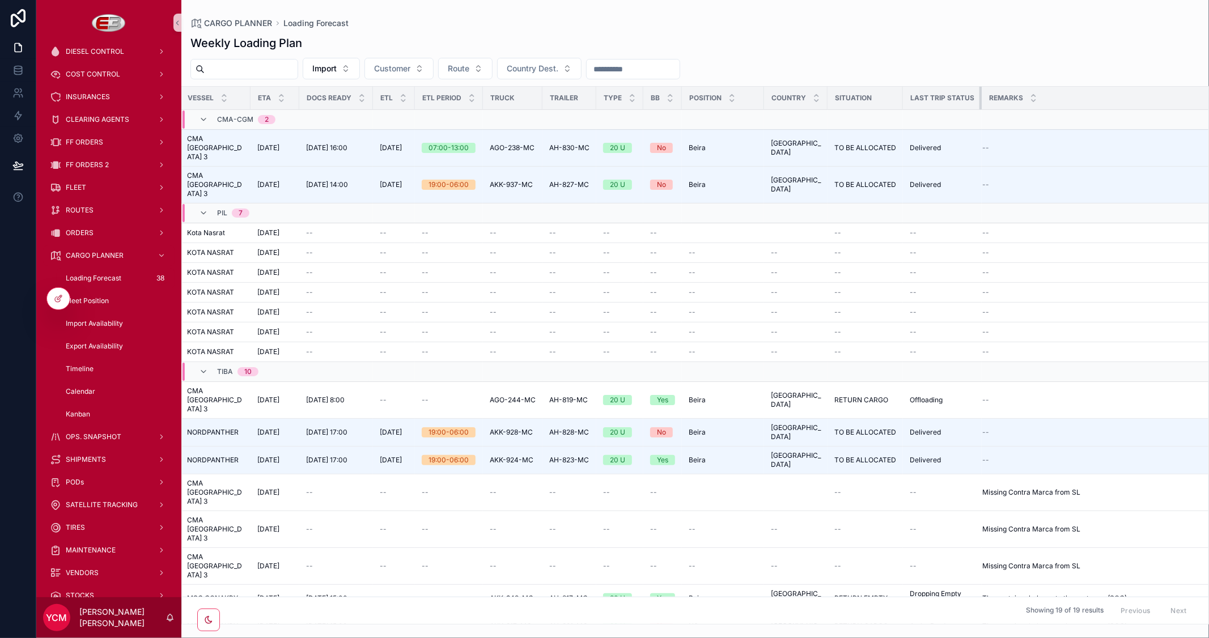
drag, startPoint x: 975, startPoint y: 95, endPoint x: 989, endPoint y: 103, distance: 15.5
click at [989, 103] on tr "Wo Type Customer Shipment Route Cargo C.Type Weight Cab Vessel ETA Docs Ready E…" at bounding box center [456, 98] width 1515 height 23
drag, startPoint x: 975, startPoint y: 98, endPoint x: 993, endPoint y: 102, distance: 18.6
click at [993, 102] on tr "Wo Type Customer Shipment Route Cargo C.Type Weight Cab Vessel ETA Docs Ready E…" at bounding box center [456, 98] width 1515 height 23
drag, startPoint x: 975, startPoint y: 103, endPoint x: 992, endPoint y: 114, distance: 20.1
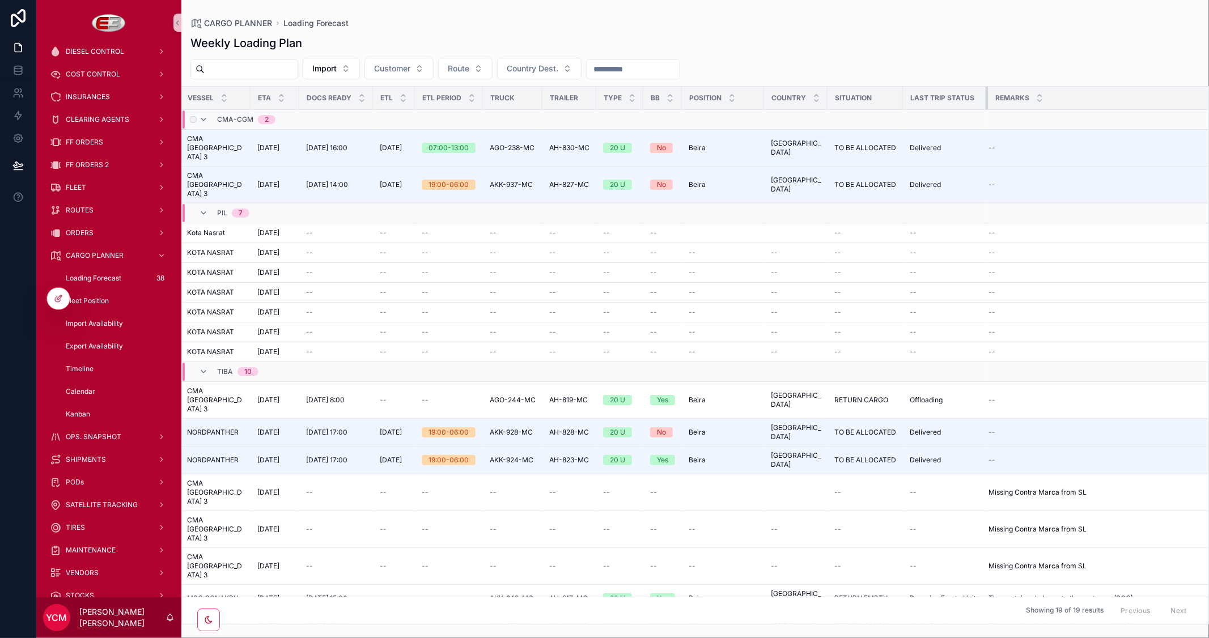
click at [992, 114] on table "Wo Type Customer Shipment Route Cargo C.Type Weight Cab Vessel ETA Docs Ready E…" at bounding box center [460, 383] width 1522 height 593
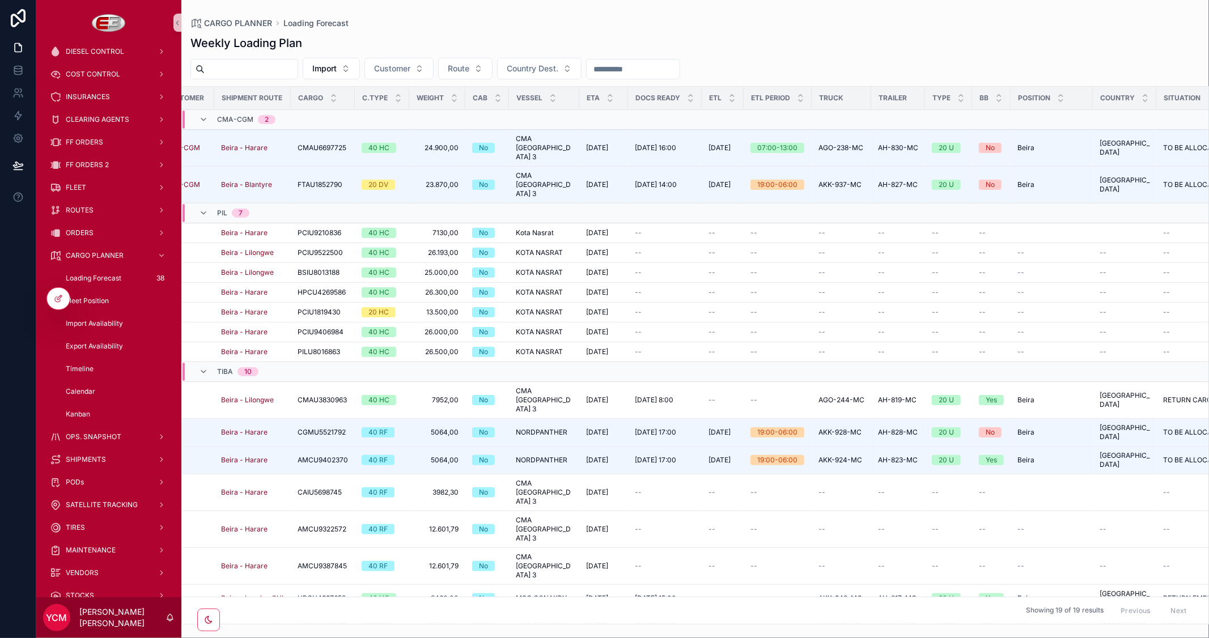
scroll to position [0, 0]
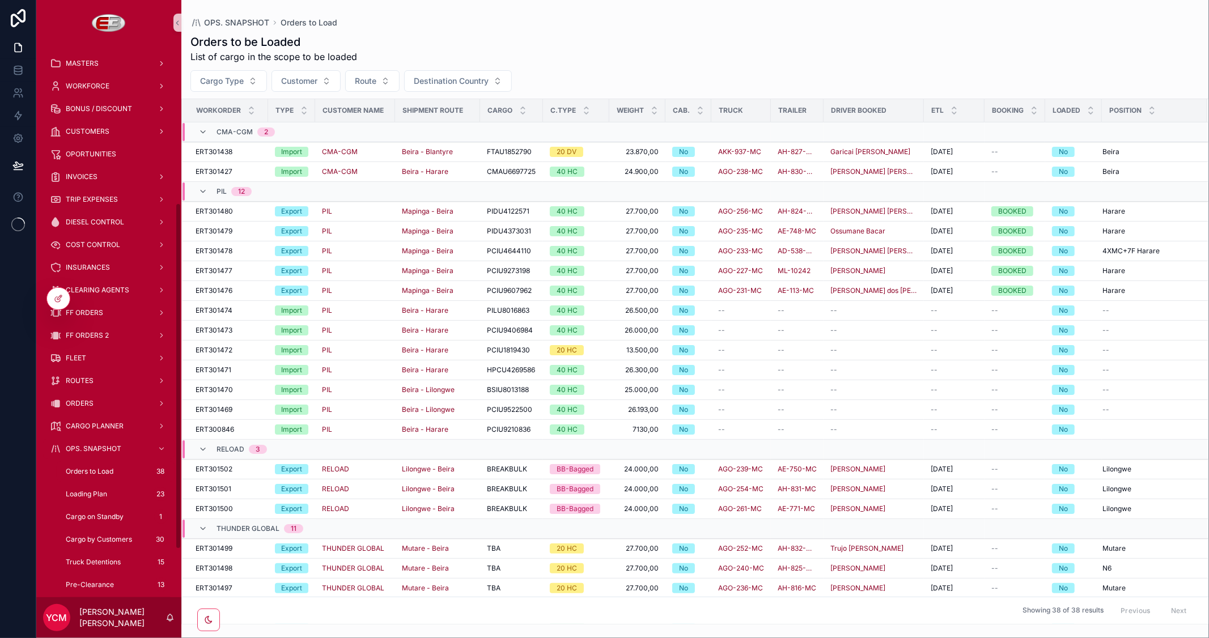
scroll to position [252, 0]
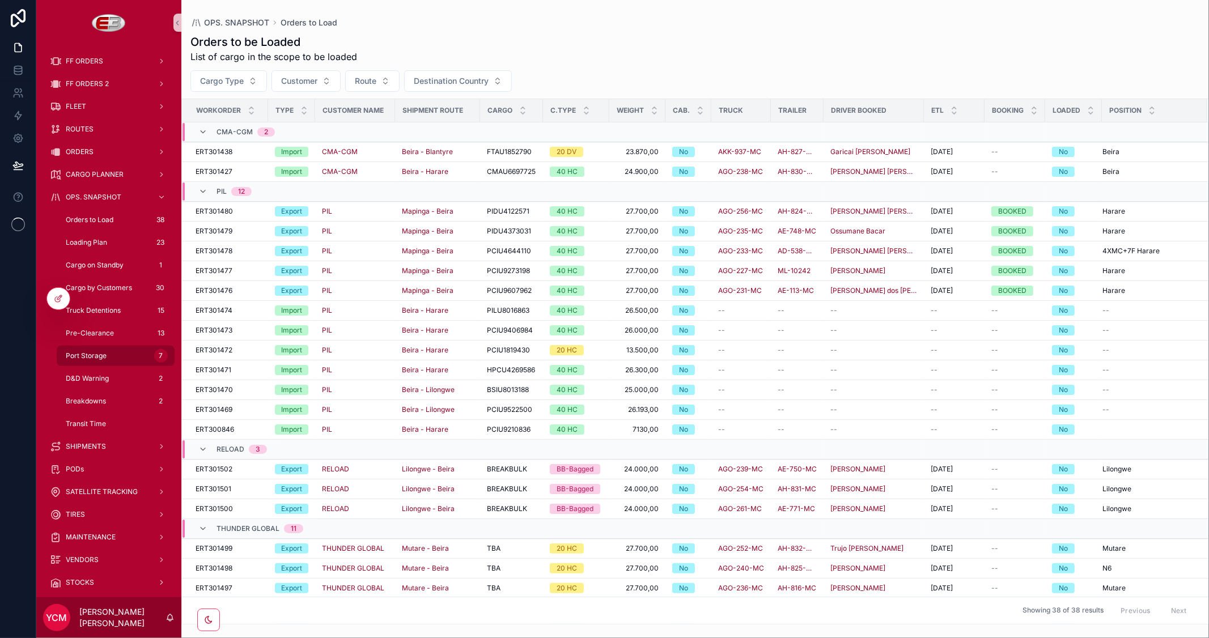
click at [100, 352] on span "Port Storage" at bounding box center [86, 355] width 41 height 9
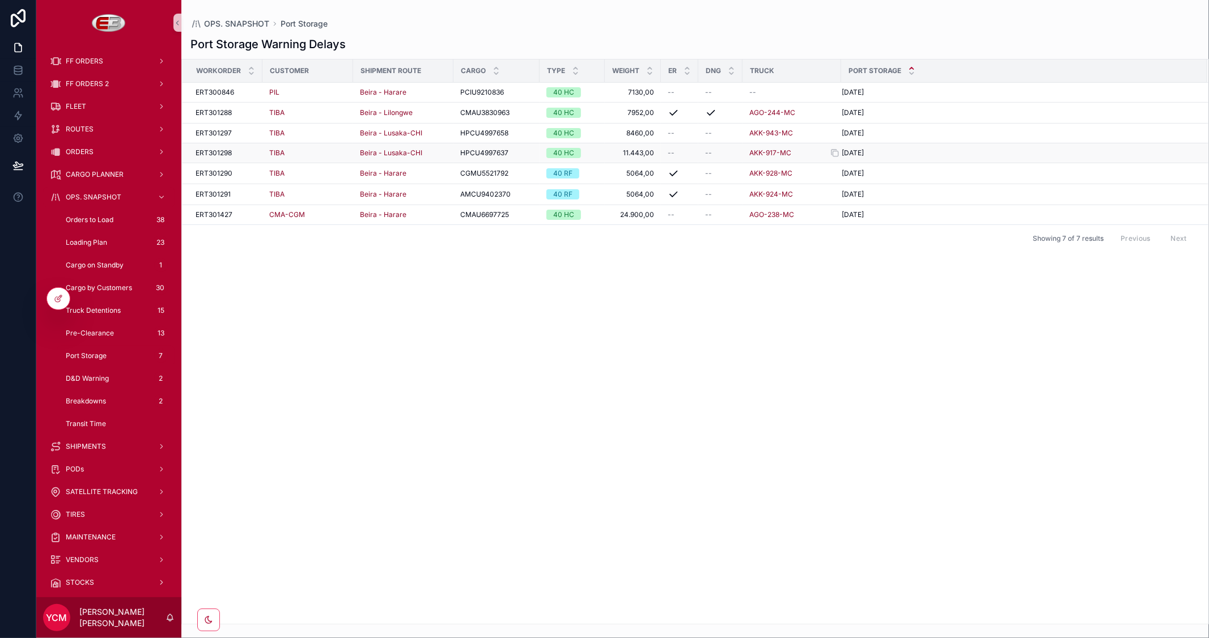
drag, startPoint x: 849, startPoint y: 129, endPoint x: 876, endPoint y: 151, distance: 34.6
click at [876, 151] on tbody "ERT300846 ERT300846 PIL Beira - Harare PCIU9210836 PCIU9210836 40 HC 7130,00 71…" at bounding box center [695, 154] width 1026 height 142
click at [876, 151] on div "27/9/2025 27/9/2025" at bounding box center [1018, 152] width 352 height 9
drag, startPoint x: 890, startPoint y: 152, endPoint x: 880, endPoint y: 145, distance: 12.6
click at [880, 145] on td "27/9/2025 27/9/2025" at bounding box center [1024, 153] width 366 height 20
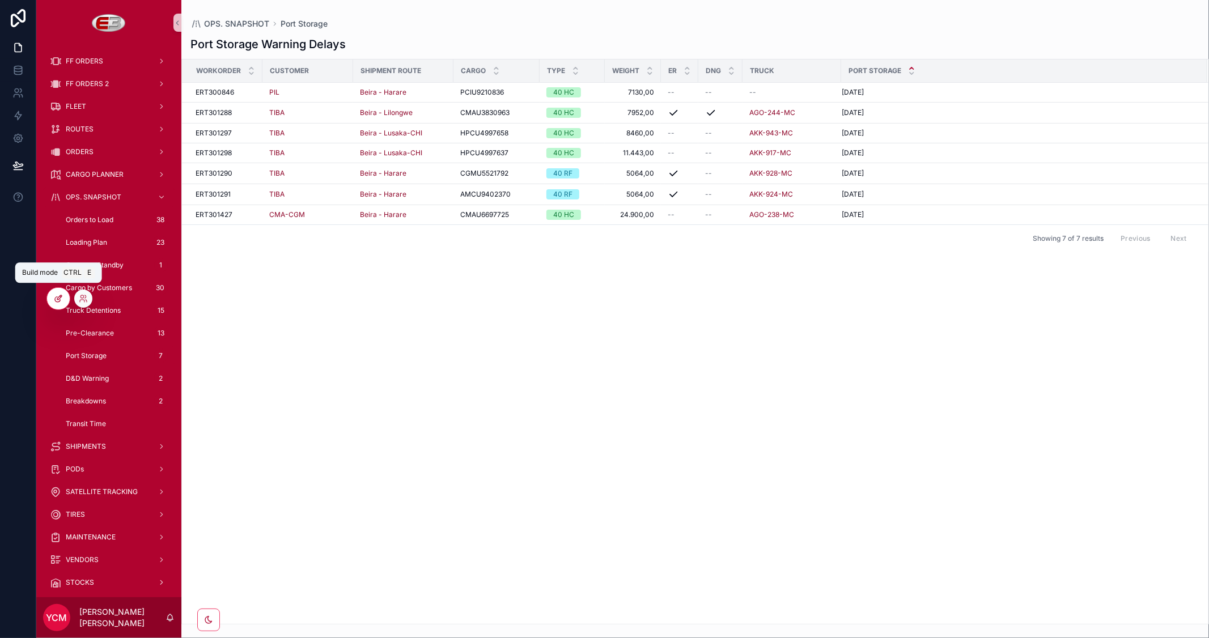
click at [60, 299] on icon at bounding box center [58, 298] width 9 height 9
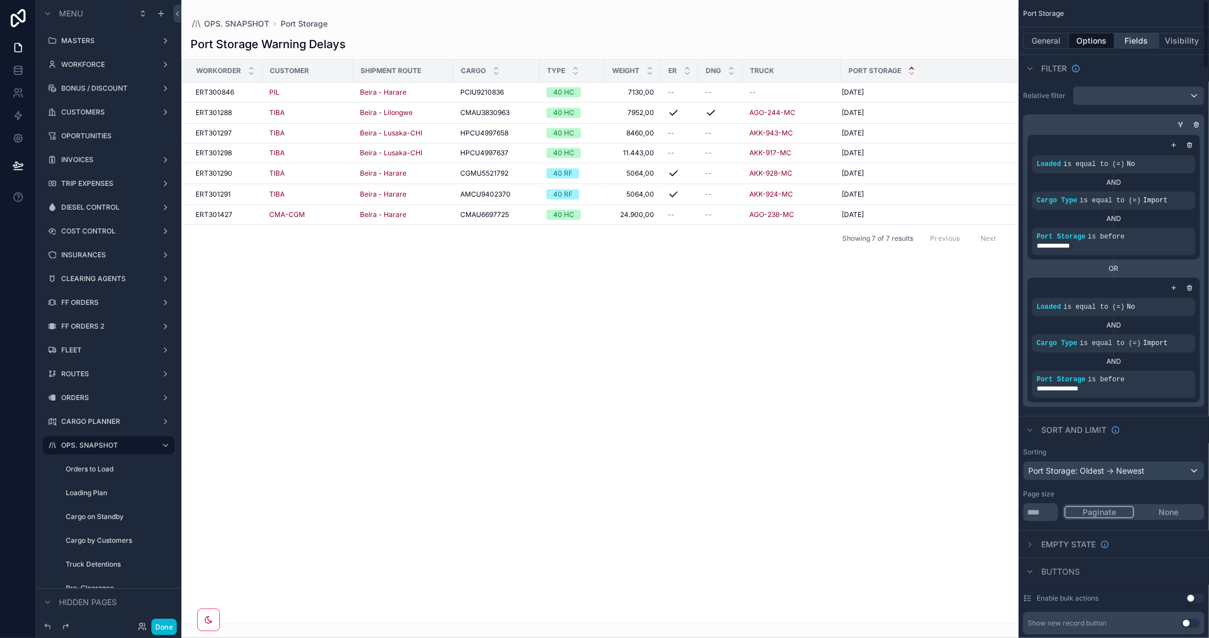
click at [1130, 43] on button "Fields" at bounding box center [1136, 41] width 45 height 16
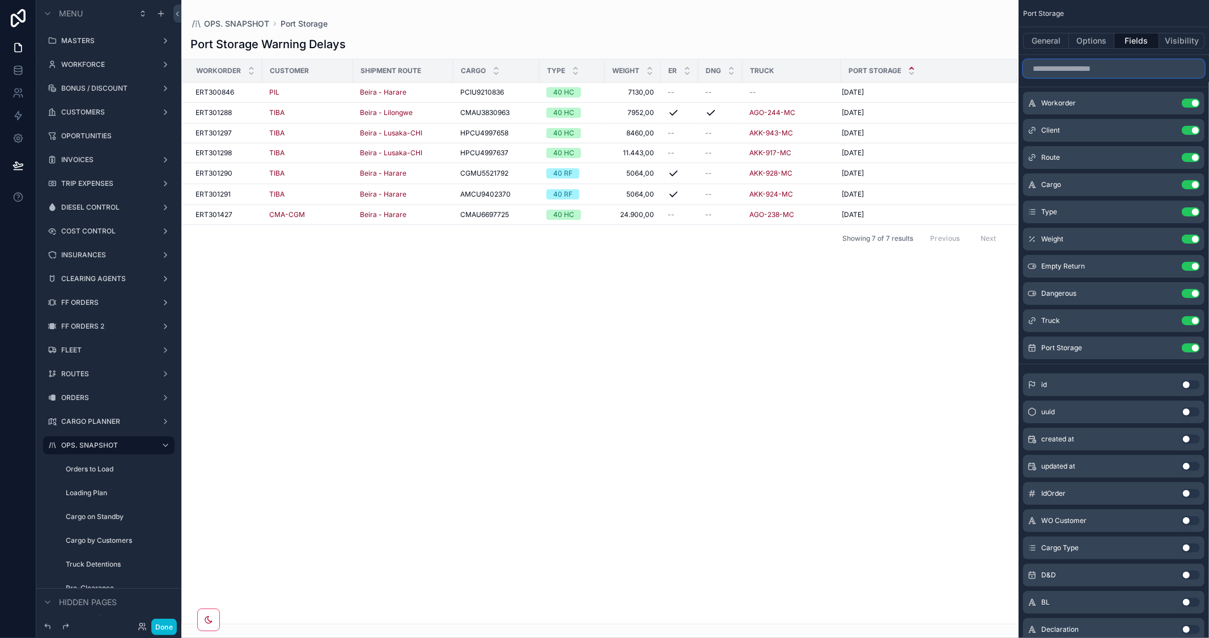
click at [1102, 68] on input "scrollable content" at bounding box center [1113, 69] width 181 height 18
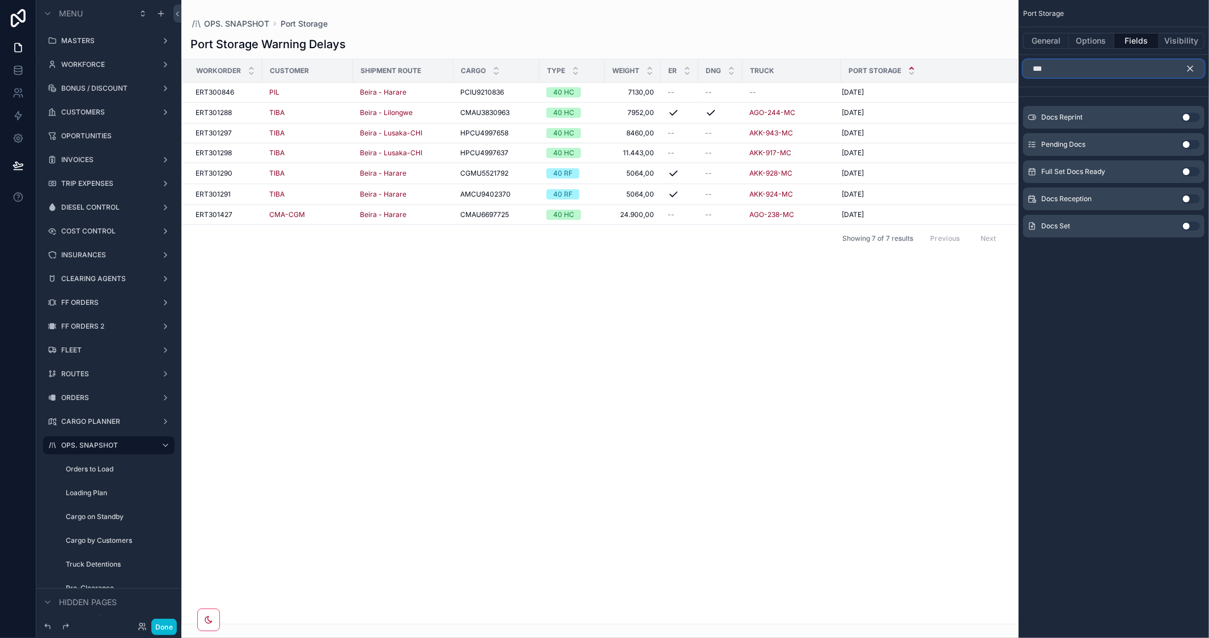
type input "***"
drag, startPoint x: 1193, startPoint y: 199, endPoint x: 1119, endPoint y: 180, distance: 76.1
click at [1193, 199] on button "Use setting" at bounding box center [1191, 198] width 18 height 9
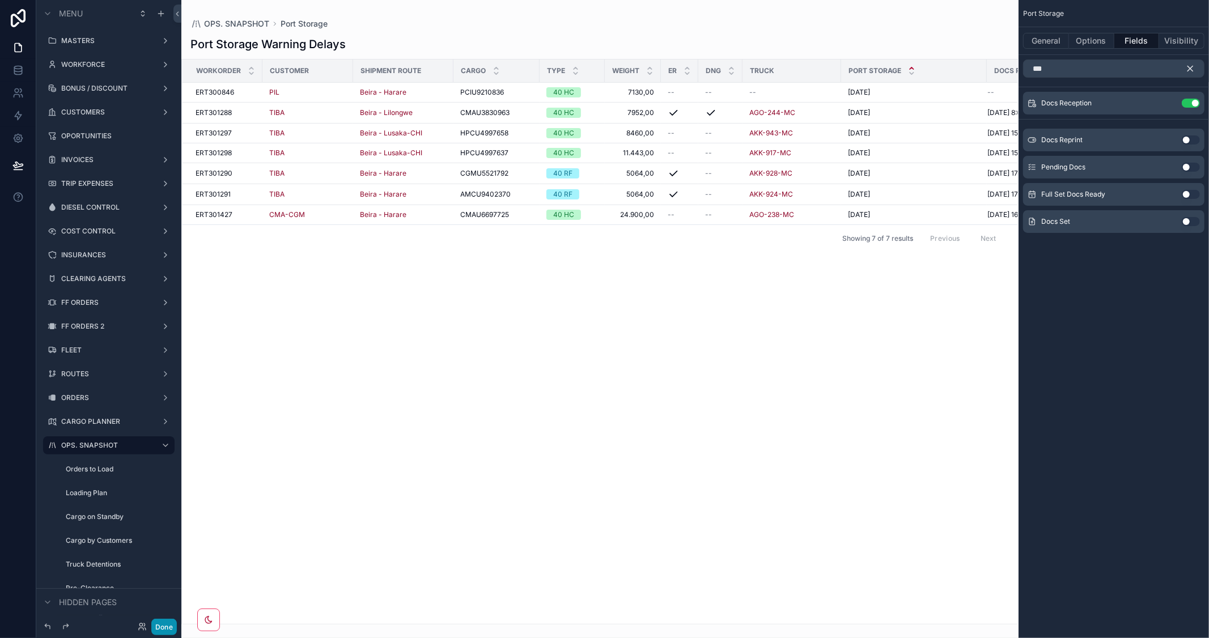
click at [151, 626] on button "Done" at bounding box center [164, 627] width 26 height 16
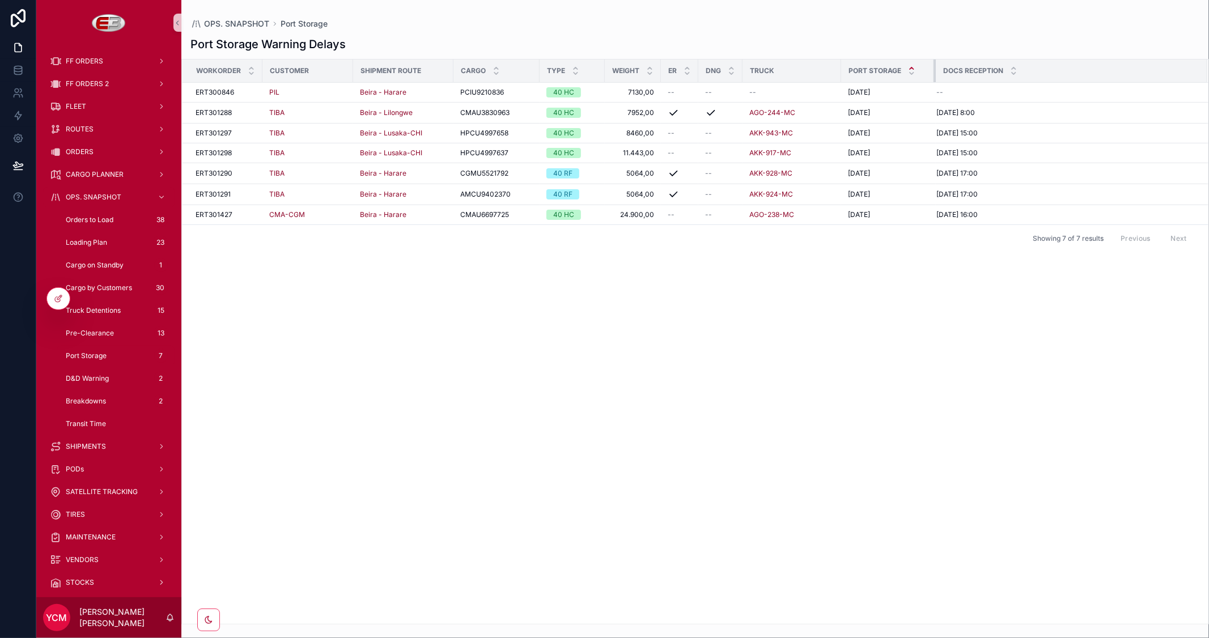
drag, startPoint x: 985, startPoint y: 71, endPoint x: 934, endPoint y: 76, distance: 51.2
click at [934, 76] on div "scrollable content" at bounding box center [935, 71] width 5 height 23
drag, startPoint x: 933, startPoint y: 70, endPoint x: 965, endPoint y: 71, distance: 31.8
click at [965, 71] on div "scrollable content" at bounding box center [967, 71] width 5 height 23
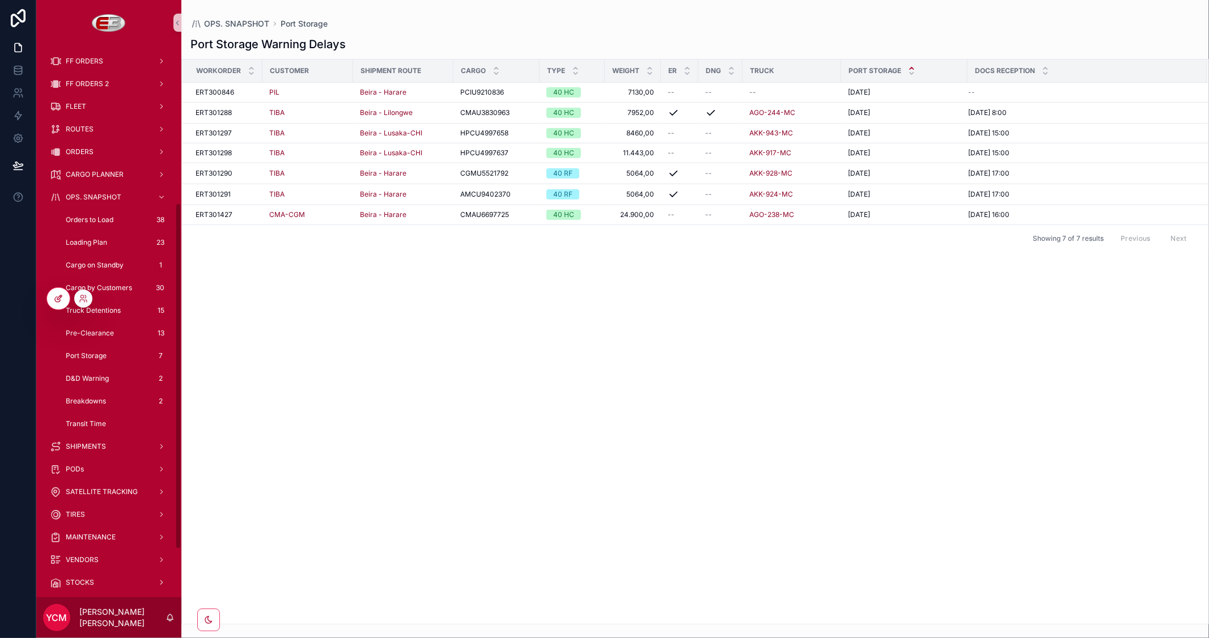
click at [54, 296] on icon at bounding box center [58, 298] width 9 height 9
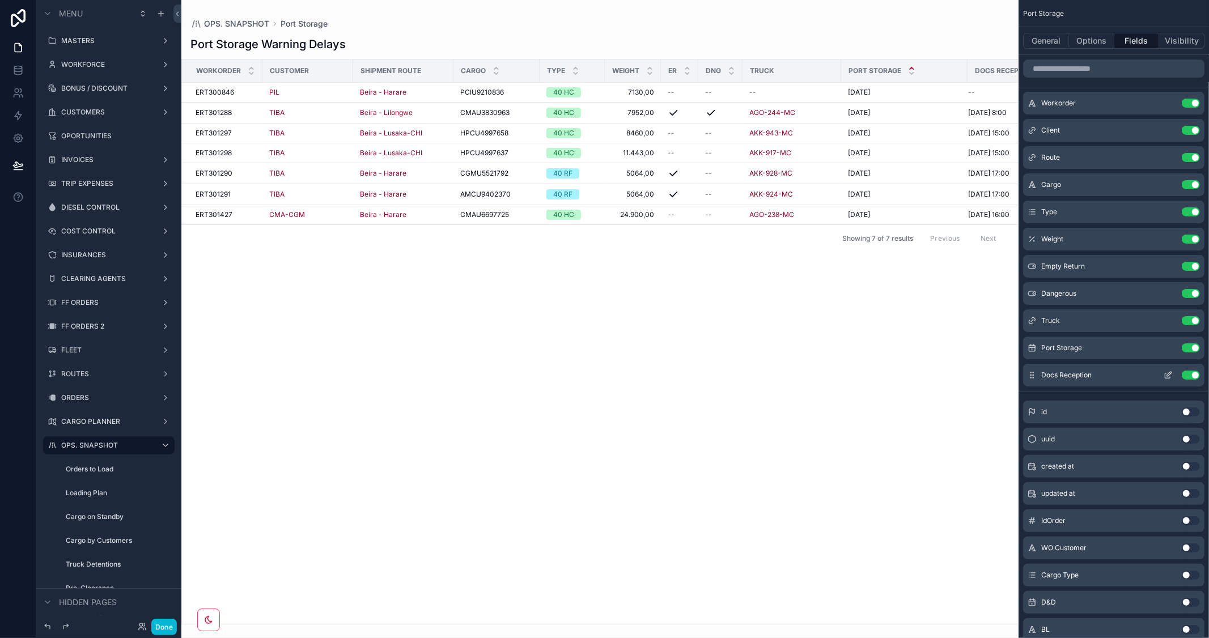
click at [1186, 368] on div "Docs Reception Use setting" at bounding box center [1113, 375] width 181 height 23
click at [1187, 377] on button "Use setting" at bounding box center [1191, 375] width 18 height 9
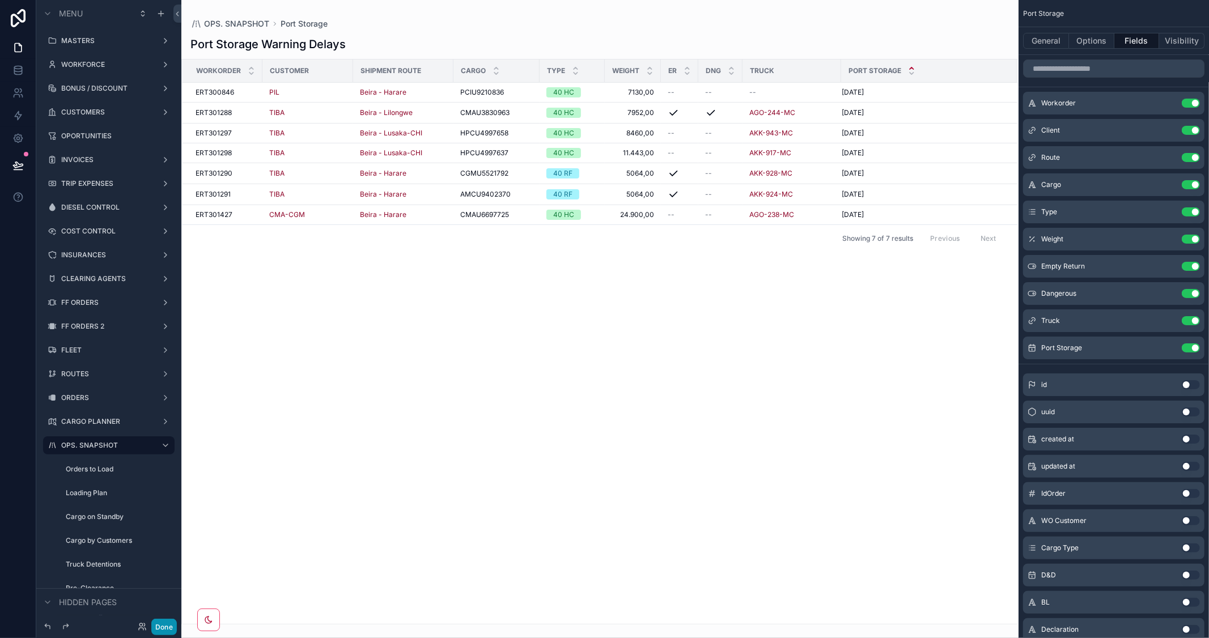
click at [163, 624] on button "Done" at bounding box center [164, 627] width 26 height 16
